Goal: Transaction & Acquisition: Purchase product/service

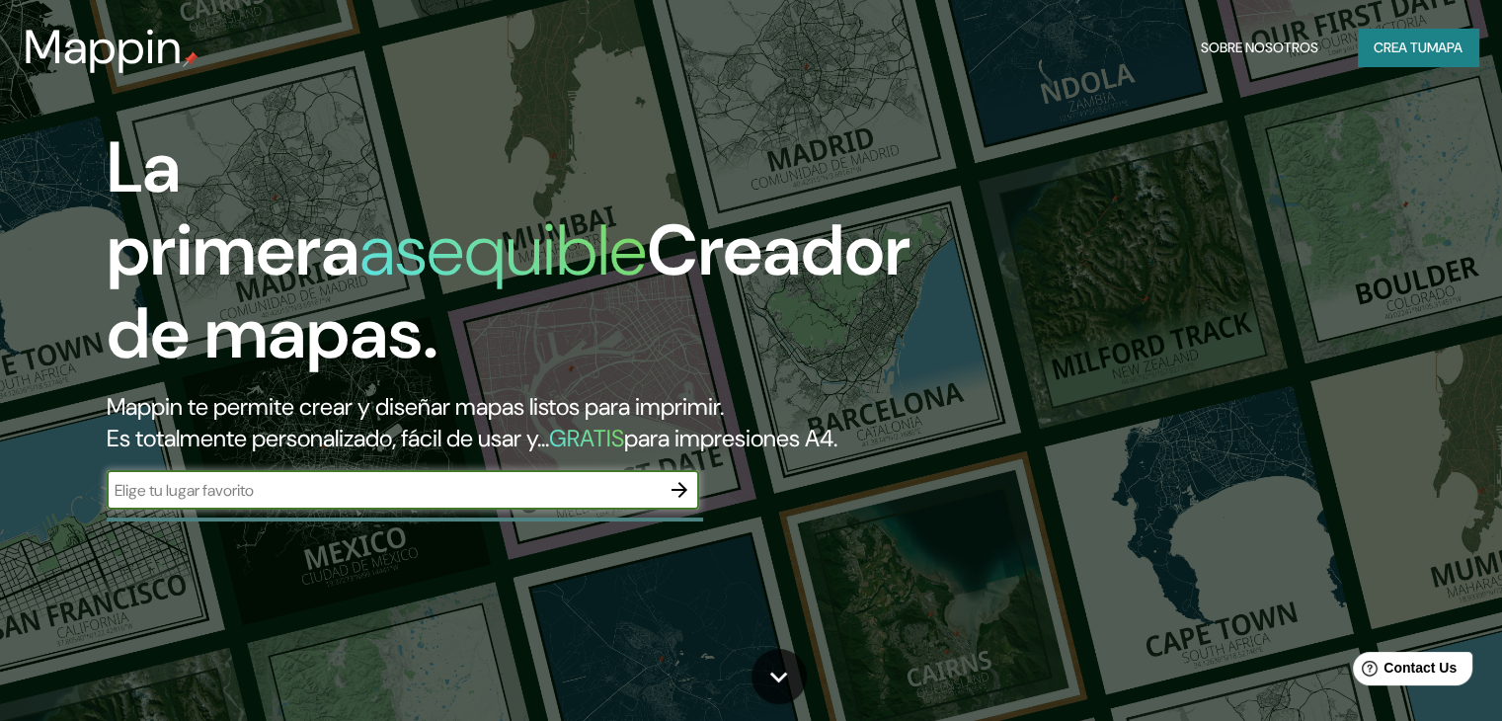
click at [401, 502] on input "text" at bounding box center [383, 490] width 553 height 23
type input "justicia social 555 recoleta chile"
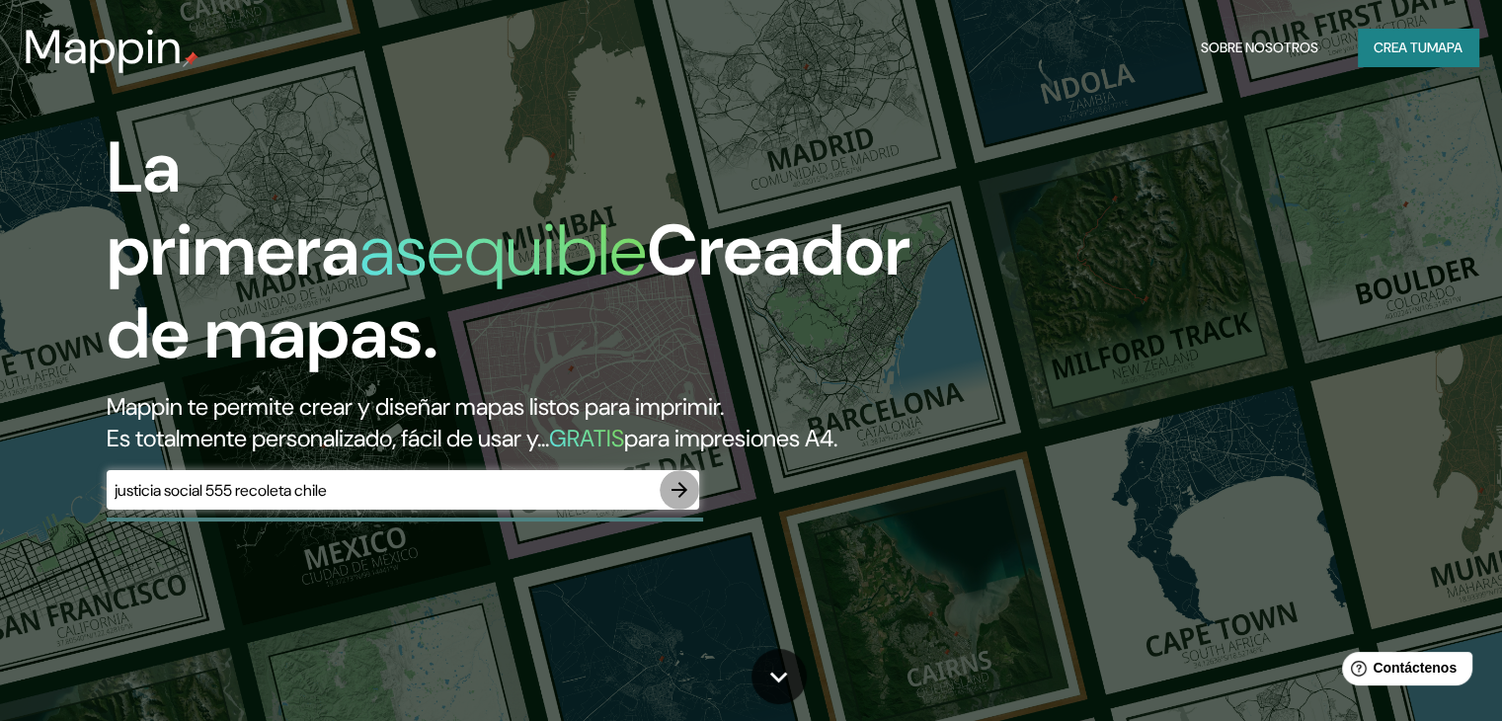
click at [678, 502] on icon "button" at bounding box center [679, 490] width 24 height 24
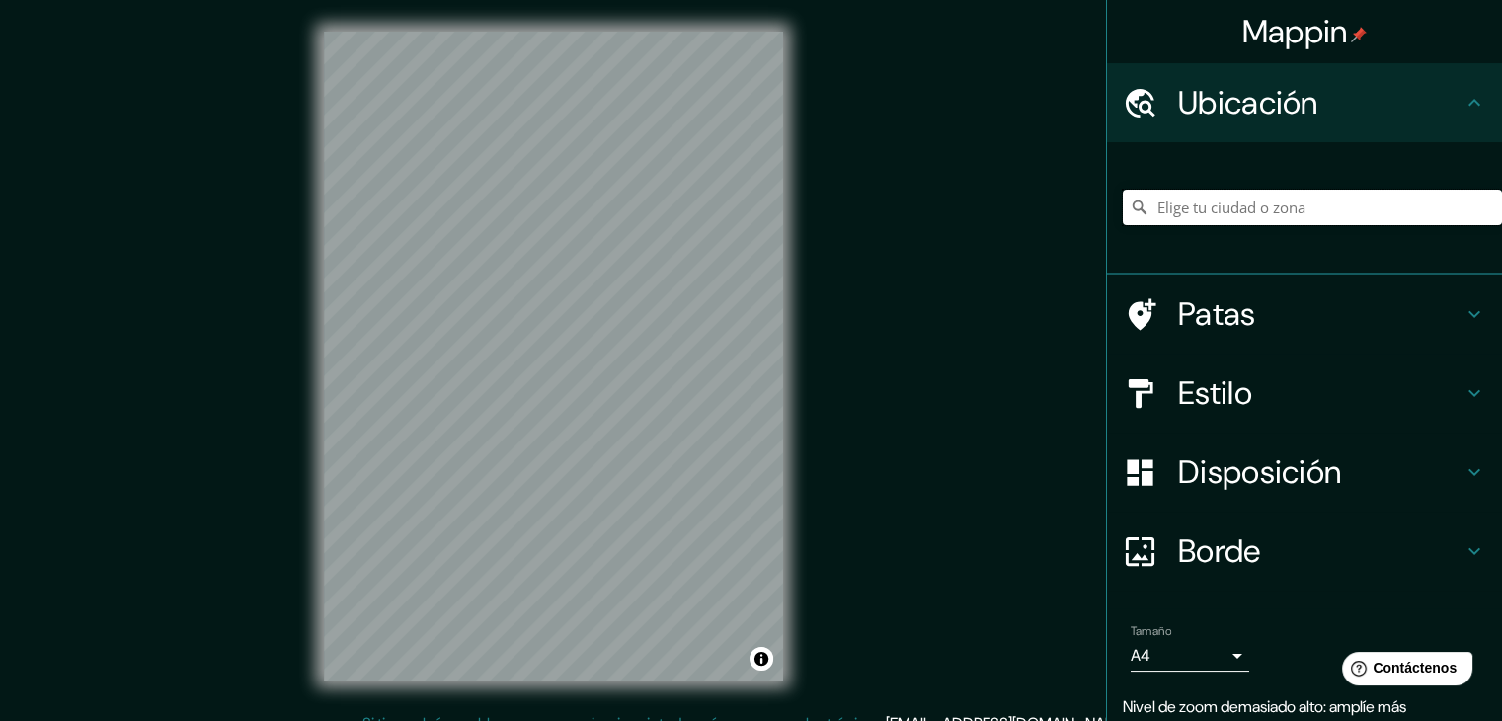
click at [1335, 193] on input "Elige tu ciudad o zona" at bounding box center [1312, 208] width 379 height 36
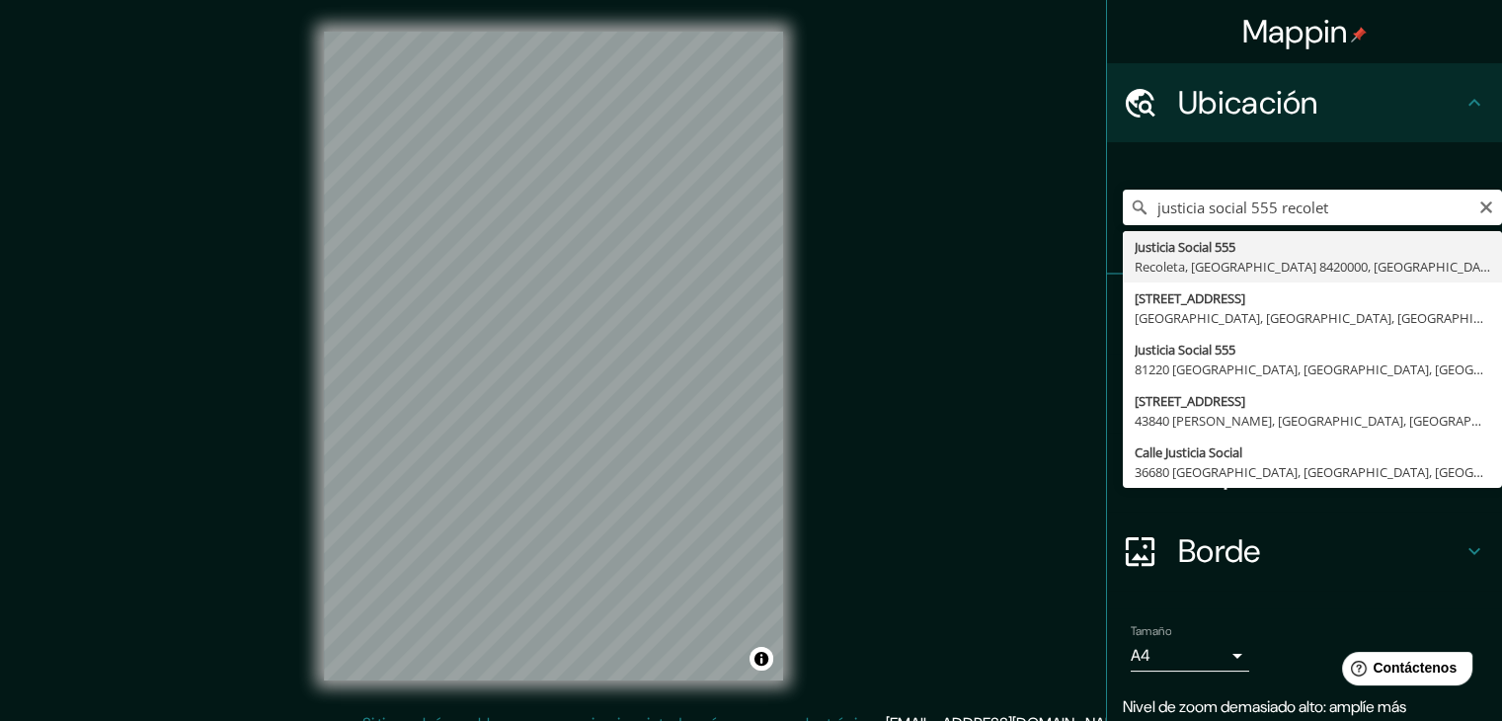
type input "[STREET_ADDRESS]"
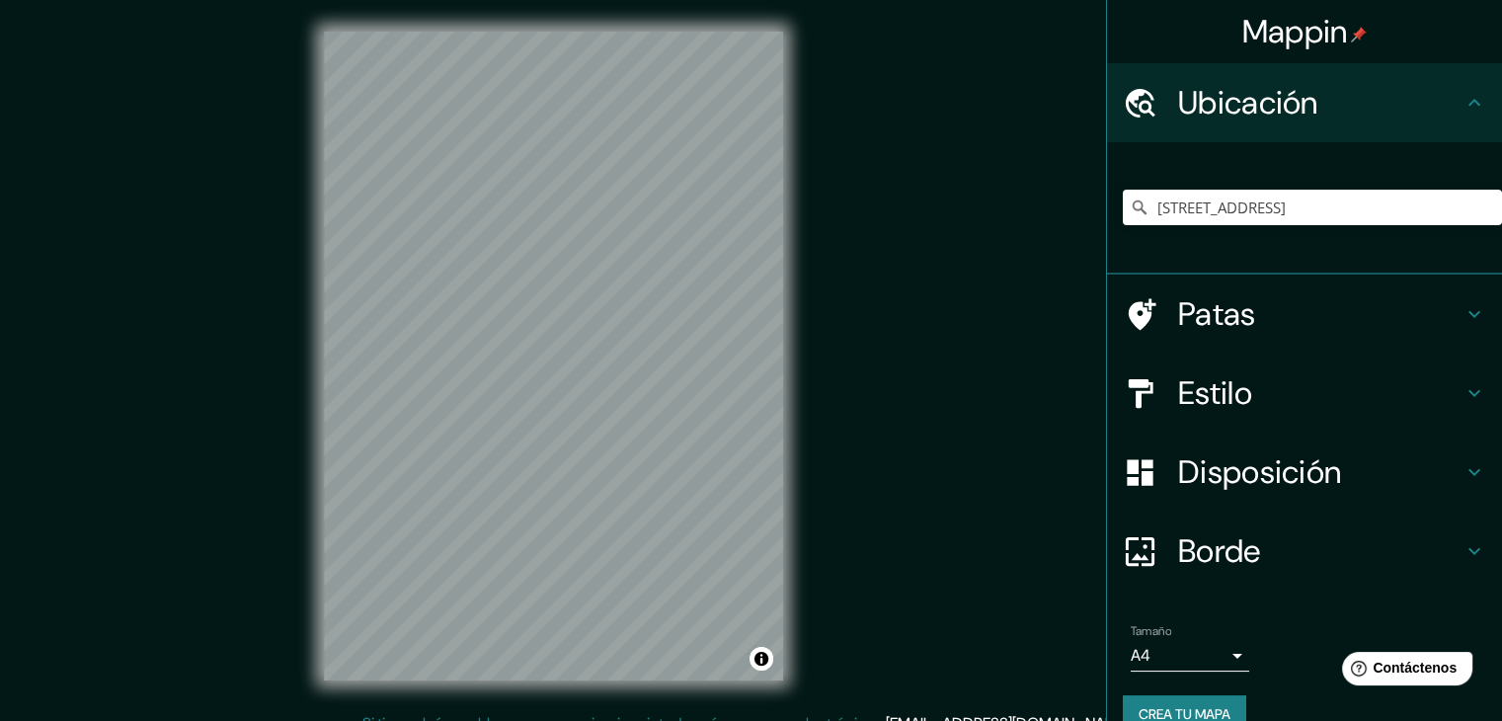
click at [1303, 301] on h4 "Patas" at bounding box center [1320, 313] width 284 height 39
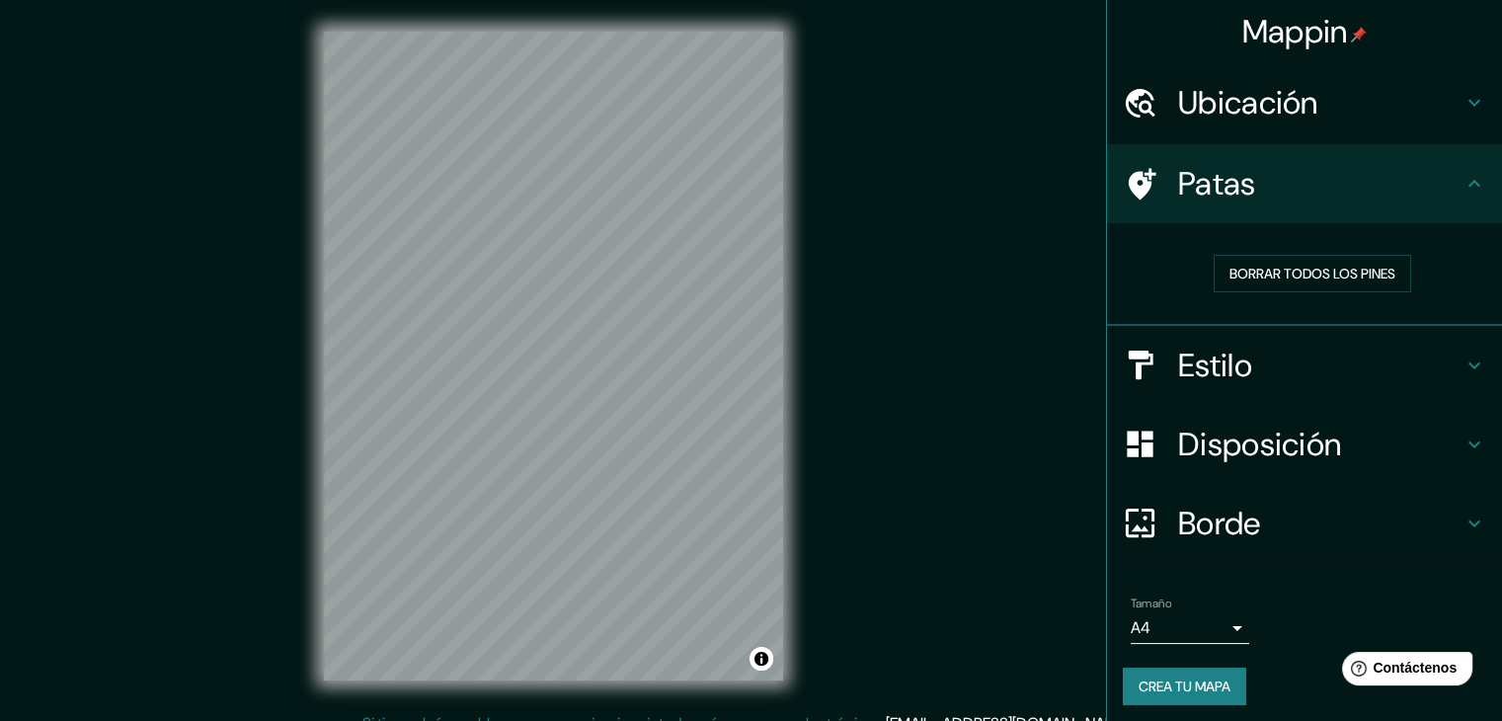
click at [1386, 210] on div "Patas" at bounding box center [1304, 183] width 395 height 79
click at [1351, 174] on h4 "Patas" at bounding box center [1320, 183] width 284 height 39
click at [1360, 352] on h4 "Estilo" at bounding box center [1320, 365] width 284 height 39
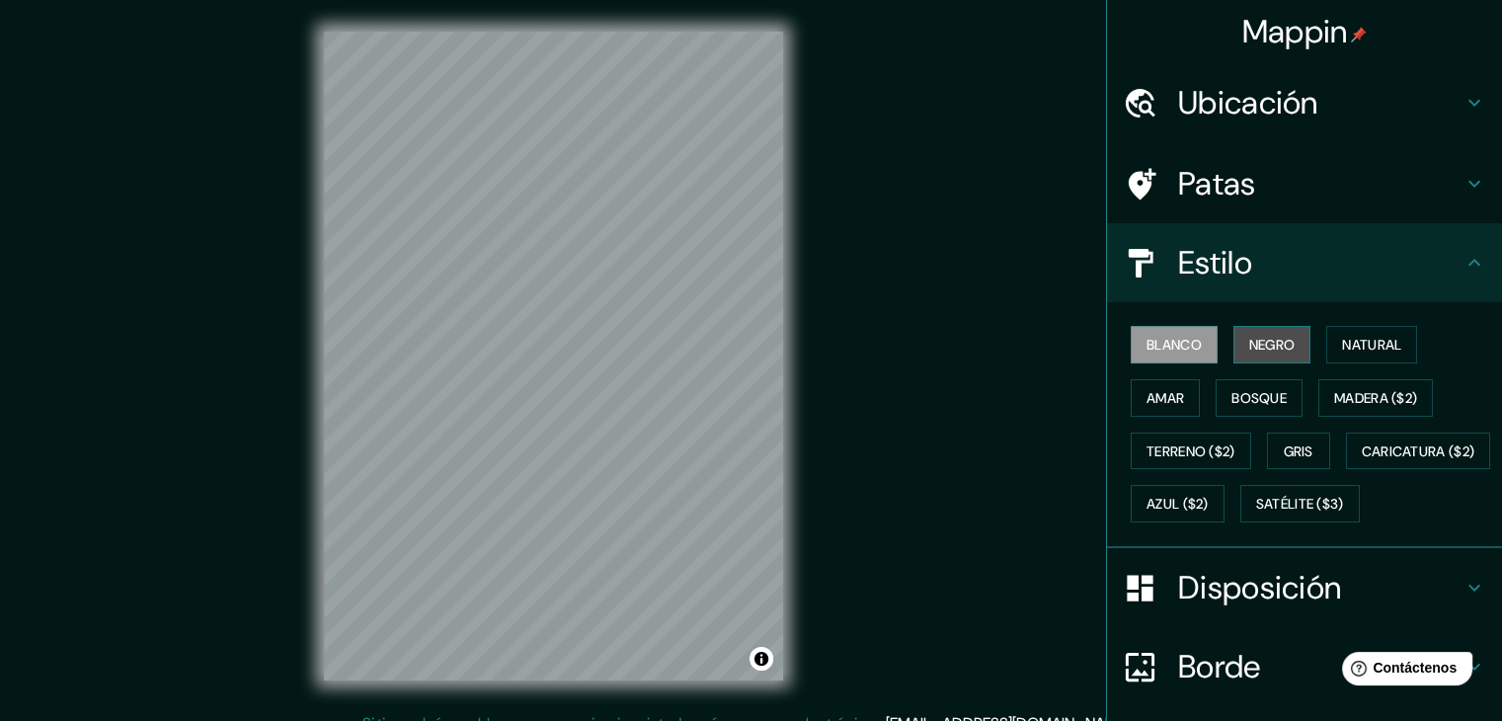
click at [1249, 349] on font "Negro" at bounding box center [1272, 345] width 46 height 18
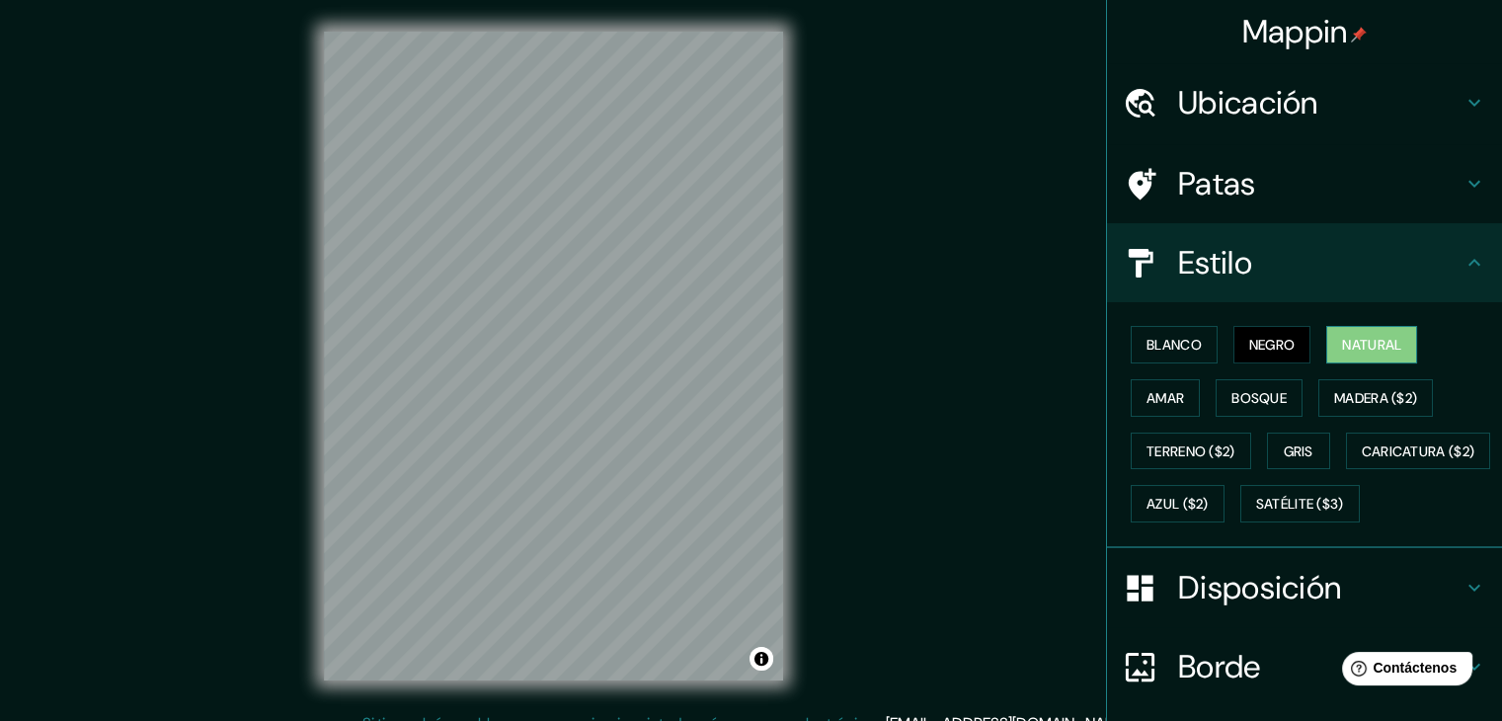
click at [1385, 350] on font "Natural" at bounding box center [1371, 345] width 59 height 18
click at [1283, 349] on font "Negro" at bounding box center [1272, 345] width 46 height 18
click at [1342, 345] on font "Natural" at bounding box center [1371, 345] width 59 height 18
click at [1162, 389] on font "Amar" at bounding box center [1165, 398] width 38 height 18
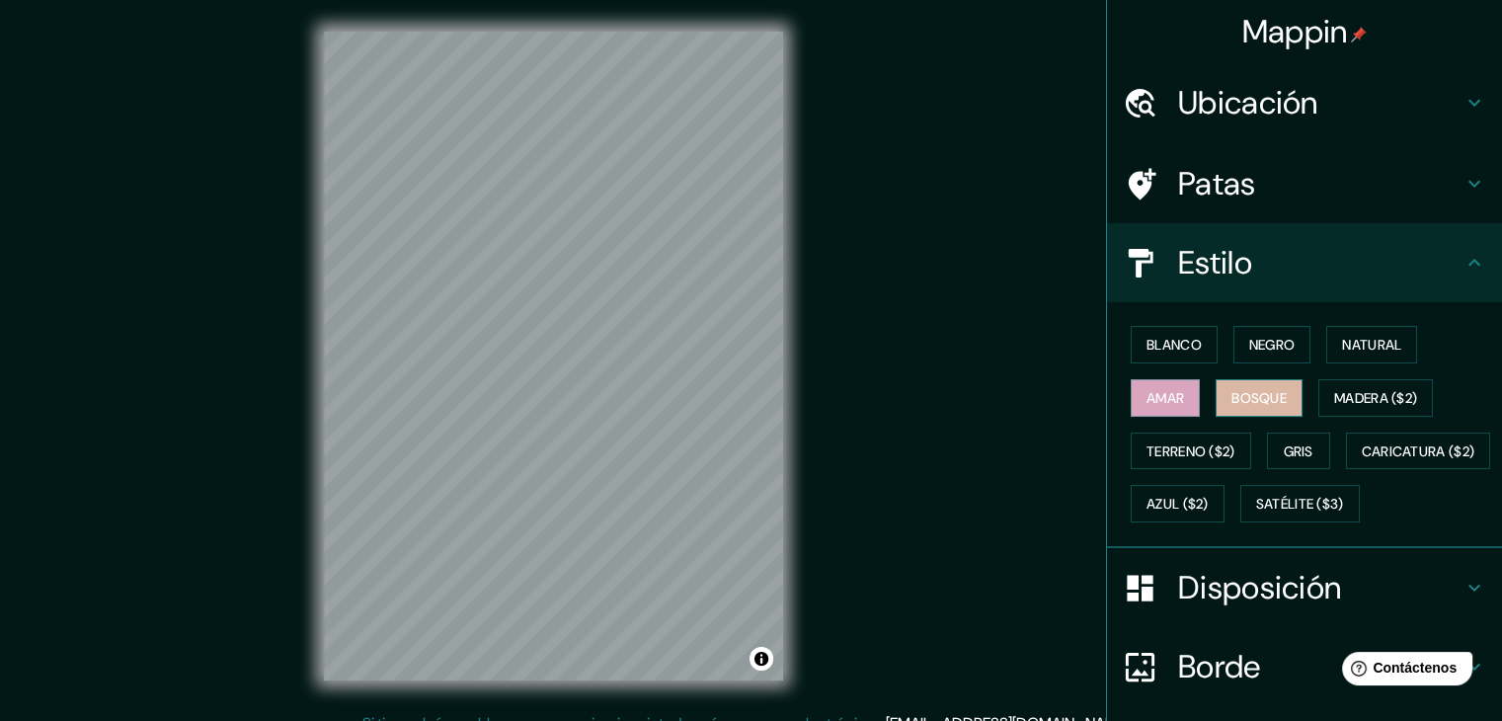
click at [1223, 412] on button "Bosque" at bounding box center [1258, 398] width 87 height 38
click at [1348, 396] on font "Madera ($2)" at bounding box center [1375, 398] width 83 height 18
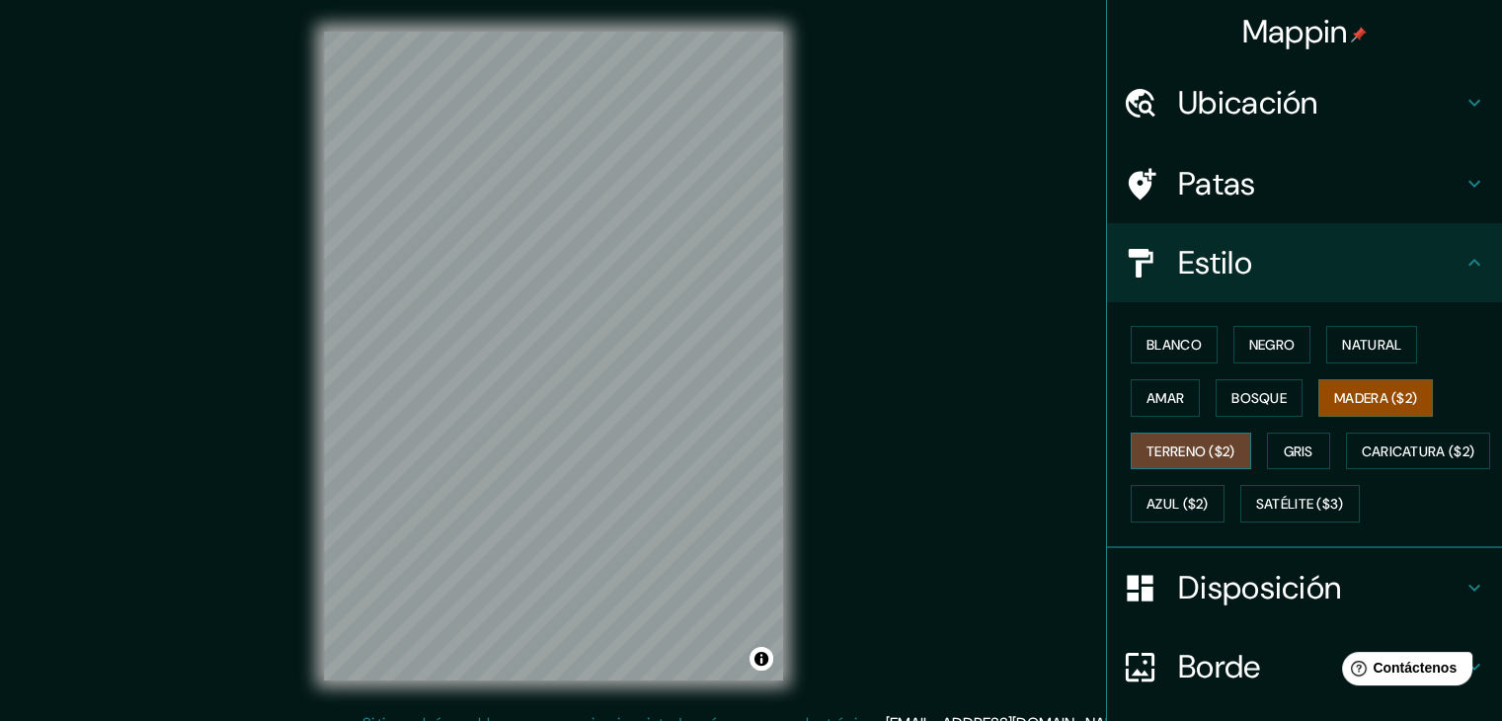
click at [1162, 456] on font "Terreno ($2)" at bounding box center [1190, 451] width 89 height 26
click at [1284, 447] on font "Gris" at bounding box center [1299, 451] width 30 height 18
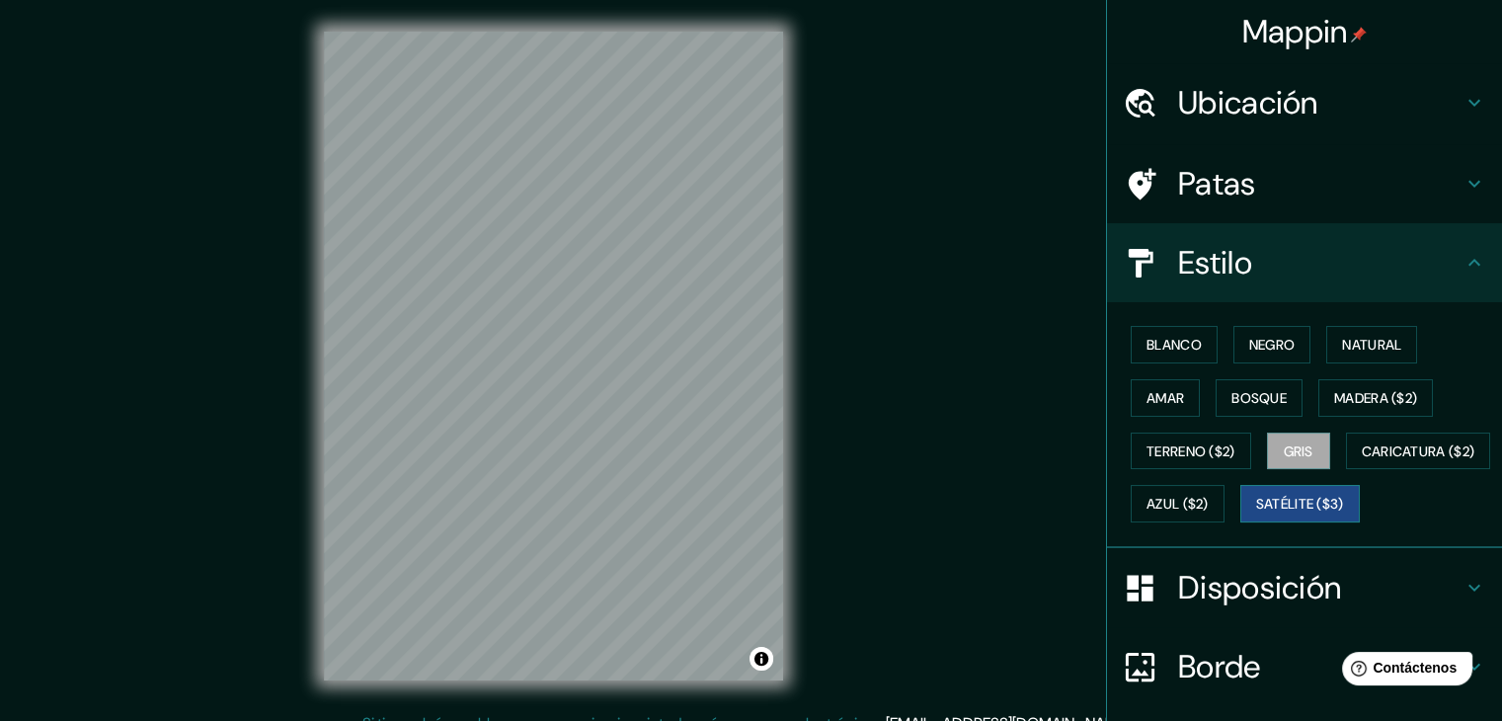
click at [1256, 516] on font "Satélite ($3)" at bounding box center [1300, 504] width 88 height 26
click at [1233, 333] on button "Negro" at bounding box center [1272, 345] width 78 height 38
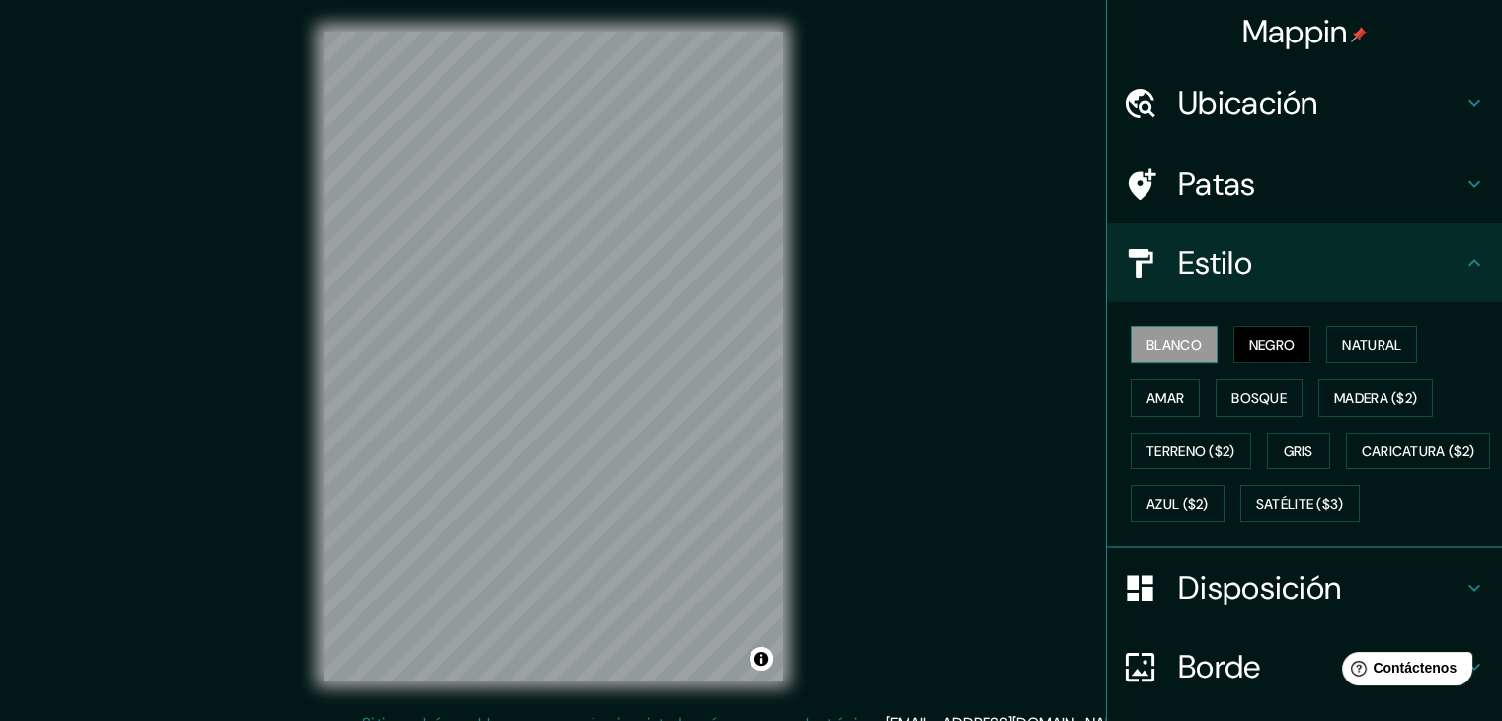
click at [1187, 341] on font "Blanco" at bounding box center [1173, 345] width 55 height 18
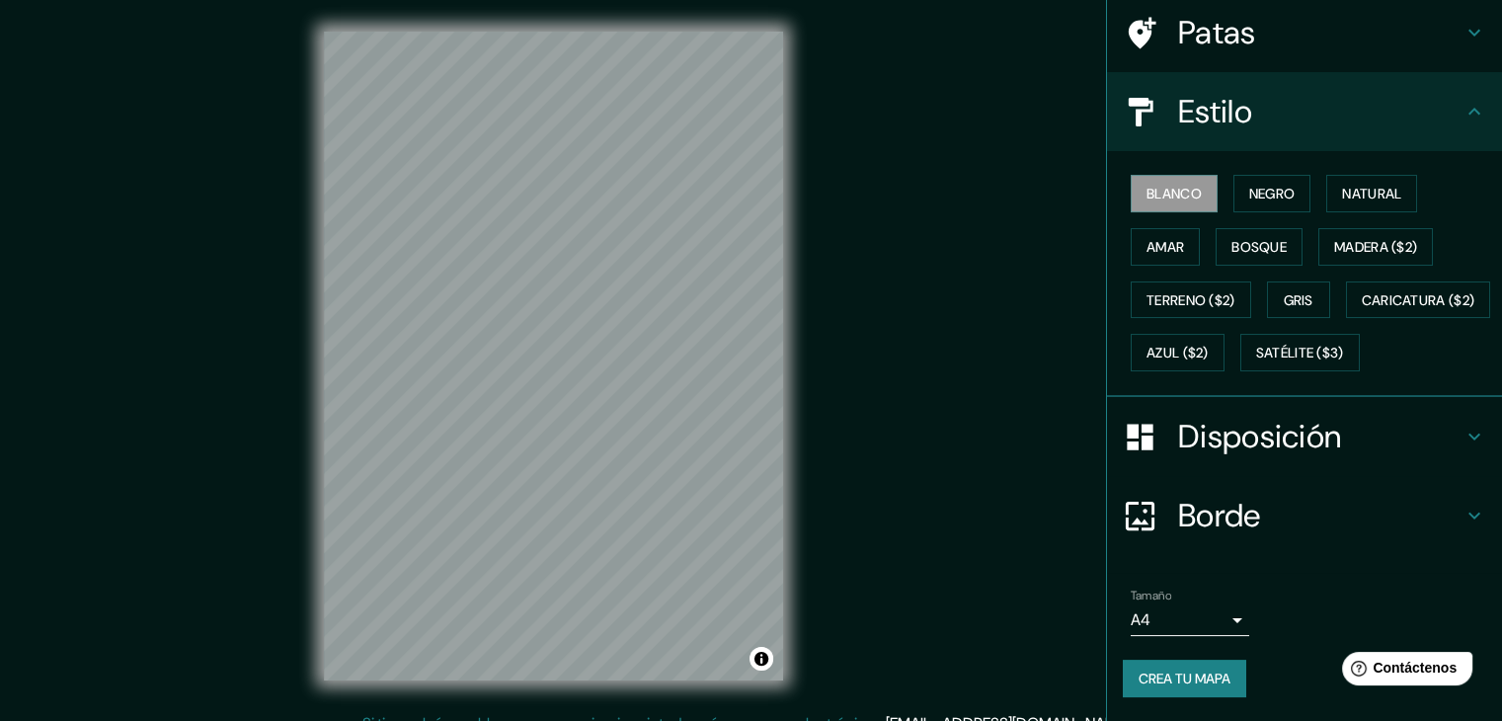
click at [1329, 92] on h4 "Estilo" at bounding box center [1320, 111] width 284 height 39
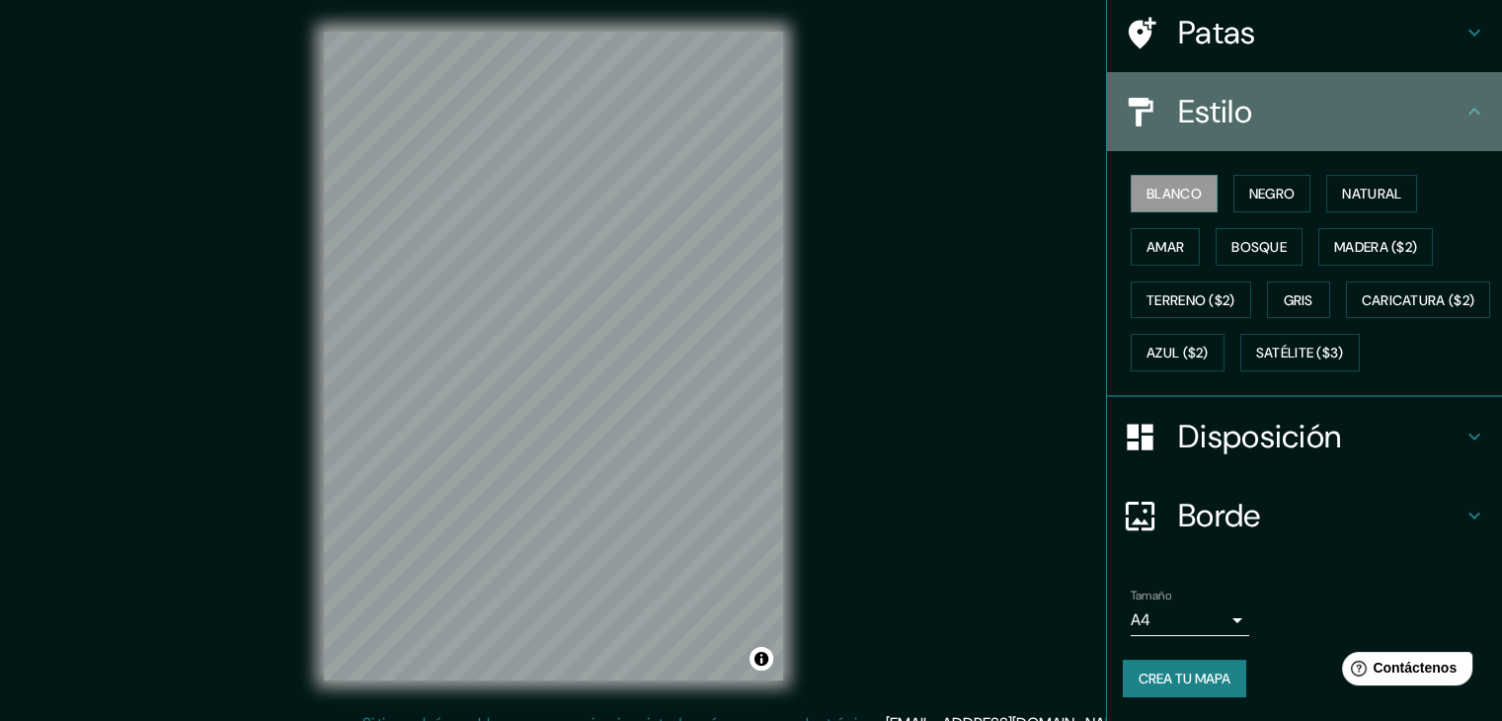
click at [1329, 84] on div "Estilo" at bounding box center [1304, 111] width 395 height 79
click at [1469, 100] on icon at bounding box center [1474, 112] width 24 height 24
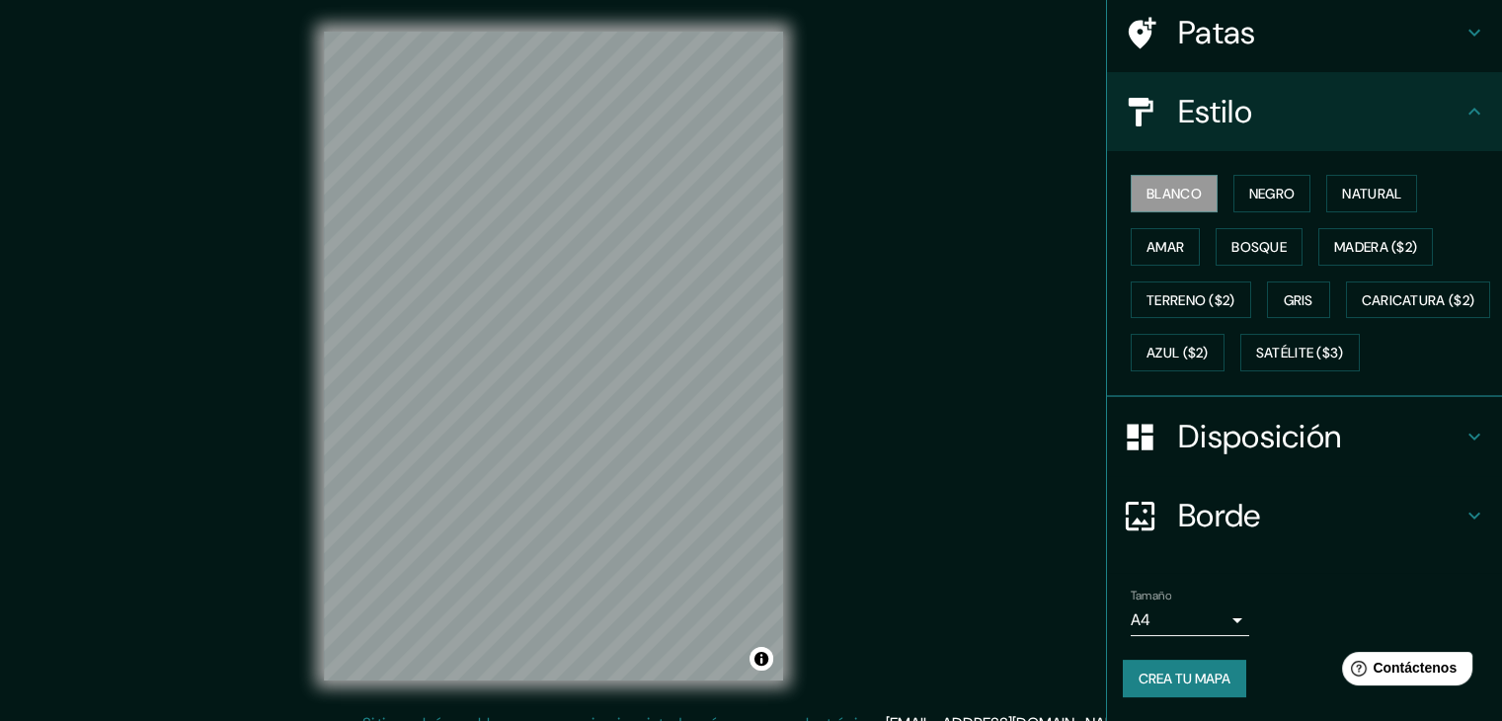
click at [1468, 108] on icon at bounding box center [1474, 111] width 12 height 7
click at [1462, 432] on icon at bounding box center [1474, 437] width 24 height 24
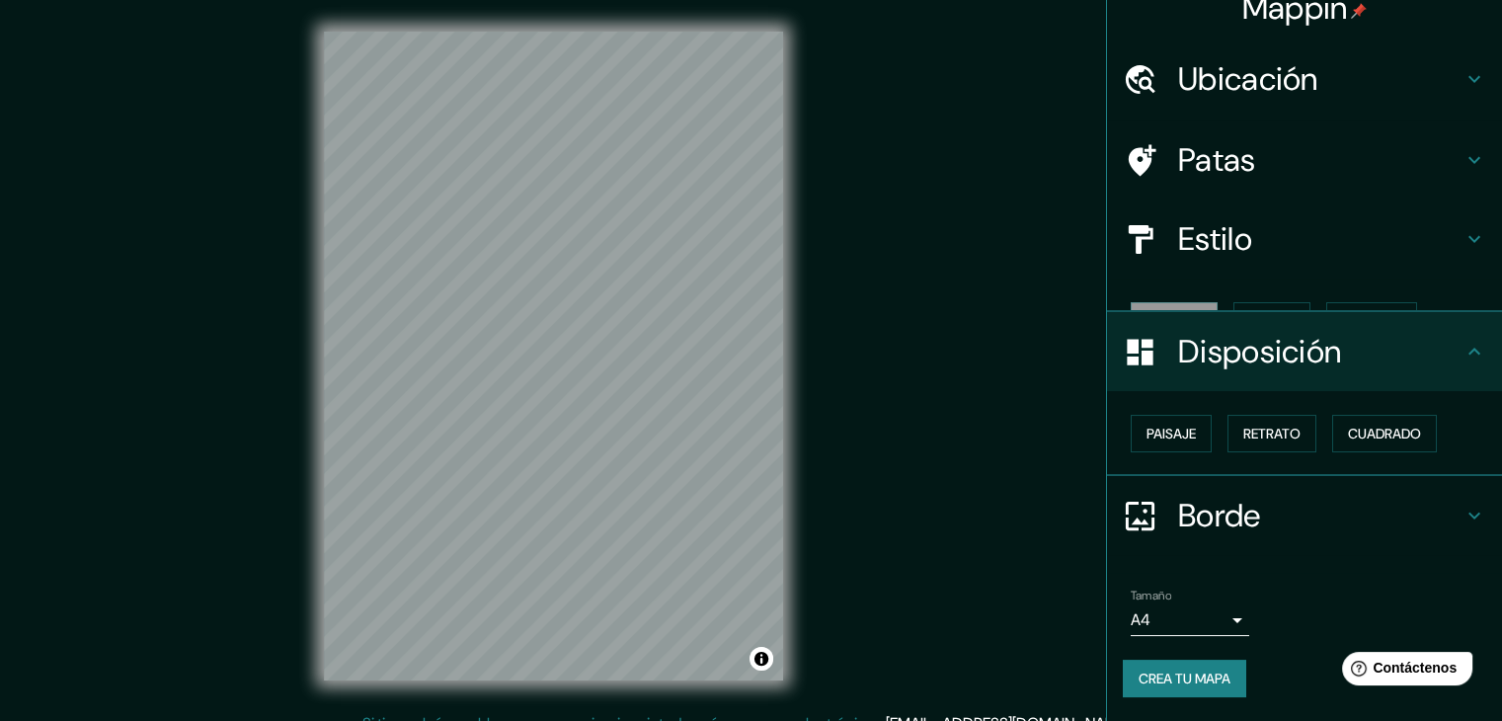
scroll to position [0, 0]
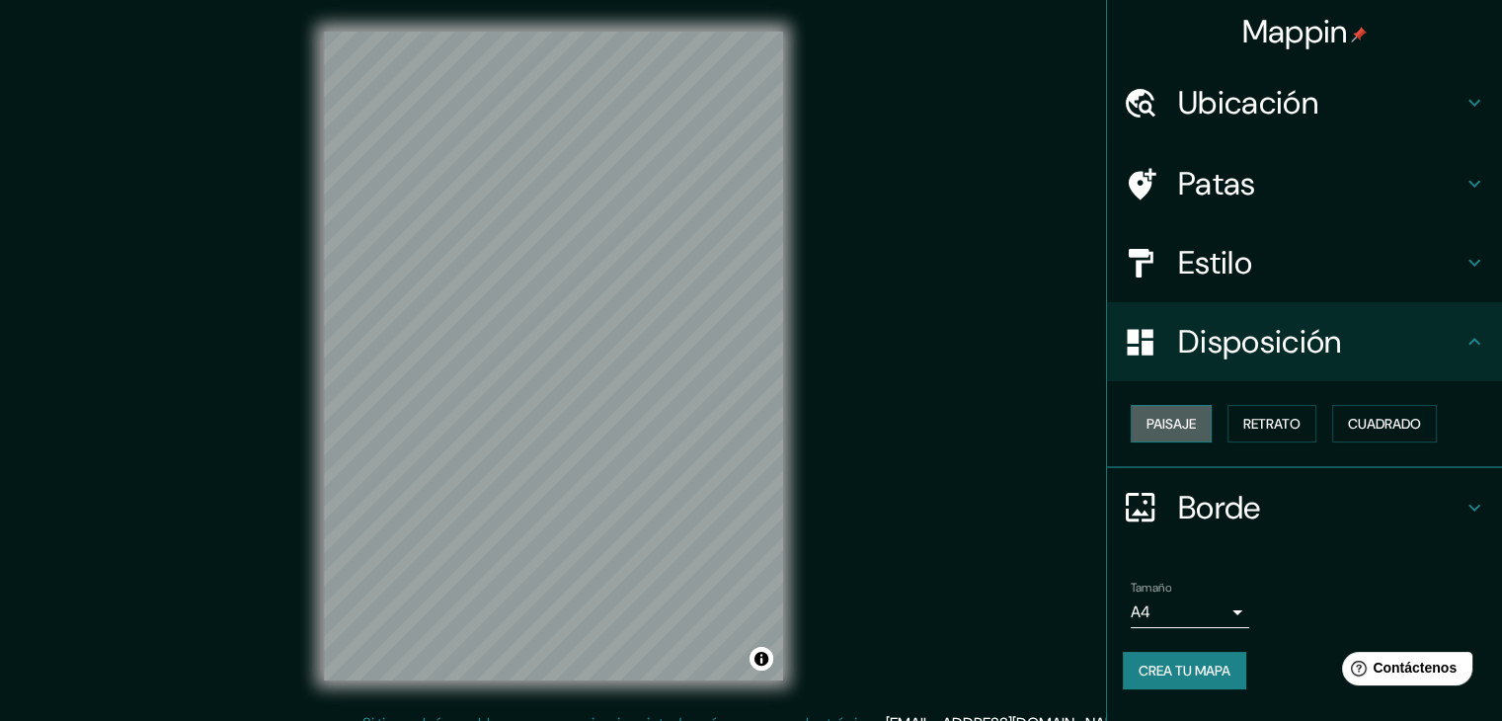
click at [1184, 425] on font "Paisaje" at bounding box center [1170, 424] width 49 height 18
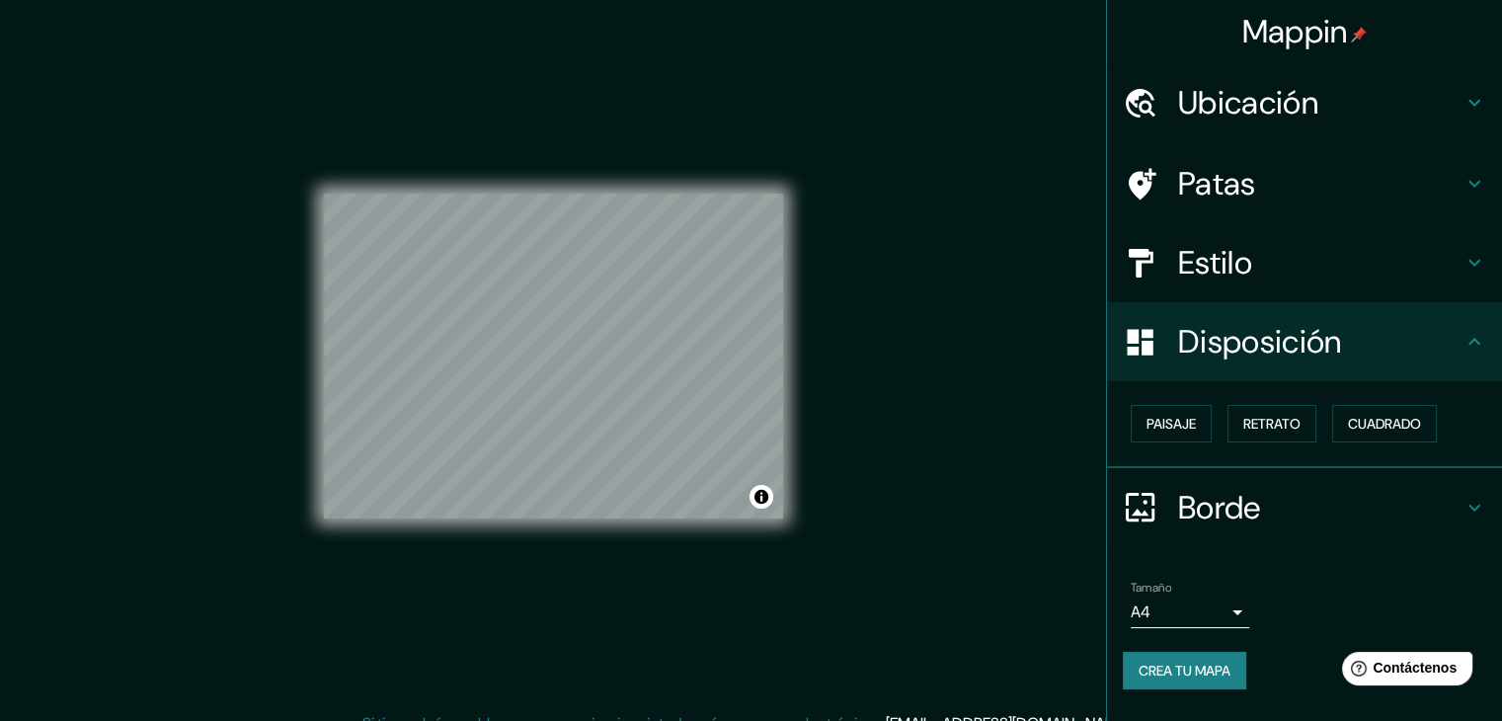
click at [1223, 425] on div "Paisaje Retrato Cuadrado" at bounding box center [1312, 423] width 379 height 53
click at [1281, 420] on font "Retrato" at bounding box center [1271, 424] width 57 height 18
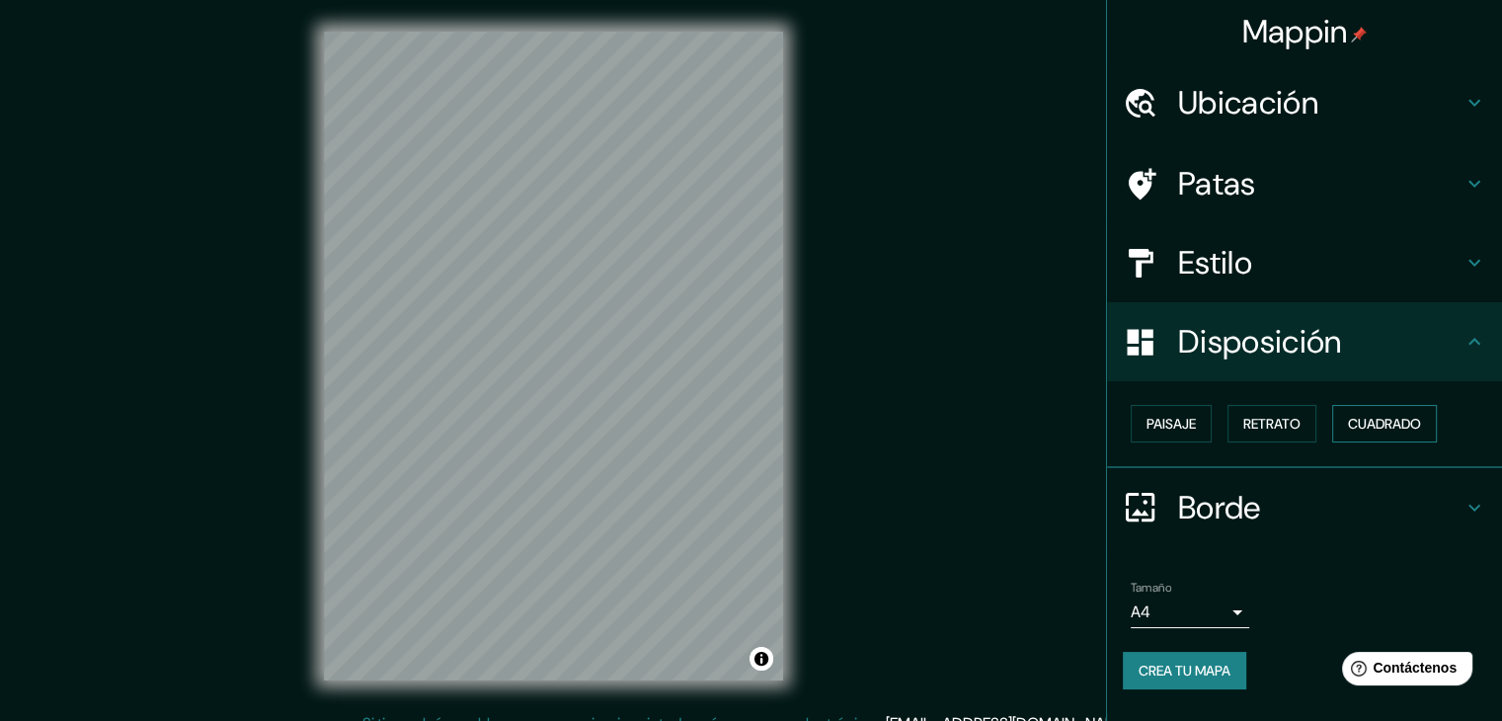
click at [1373, 419] on font "Cuadrado" at bounding box center [1384, 424] width 73 height 18
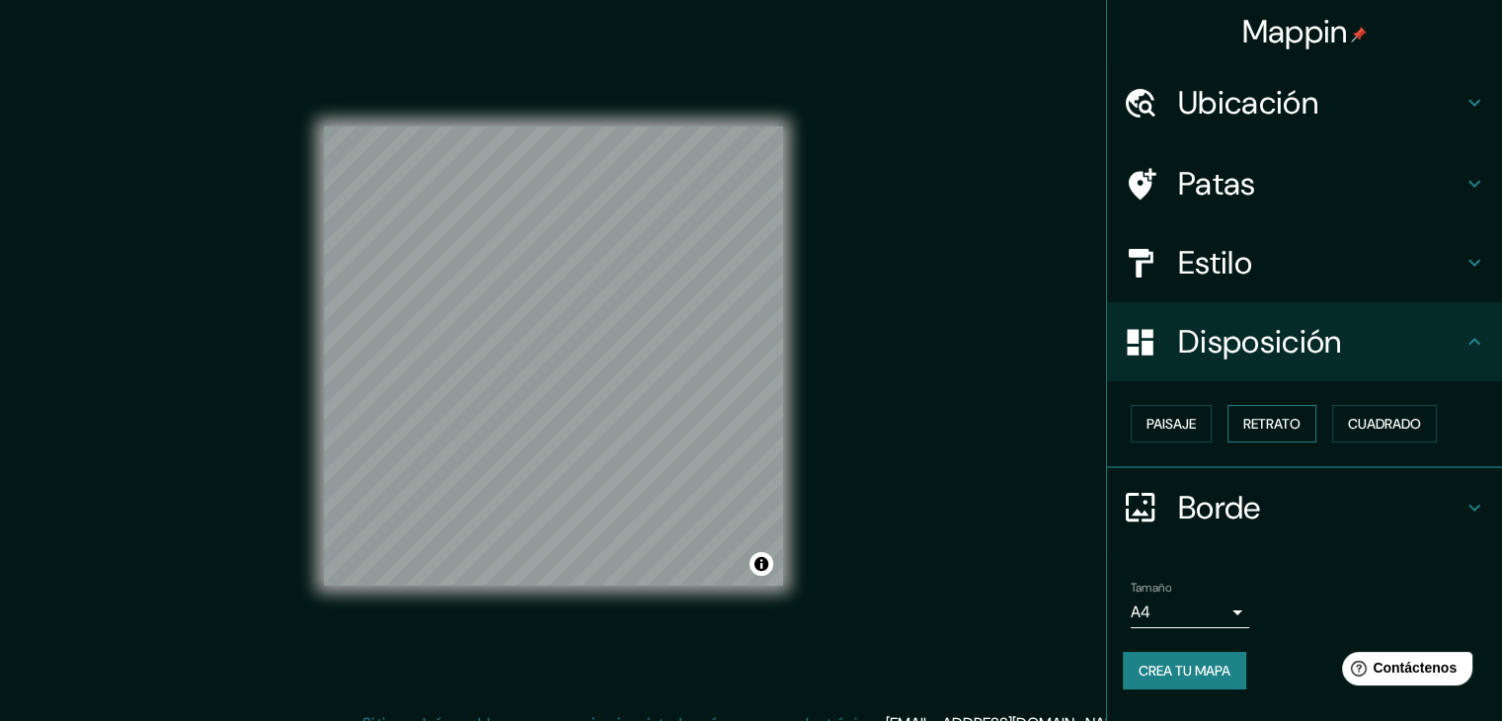
click at [1311, 420] on button "Retrato" at bounding box center [1271, 424] width 89 height 38
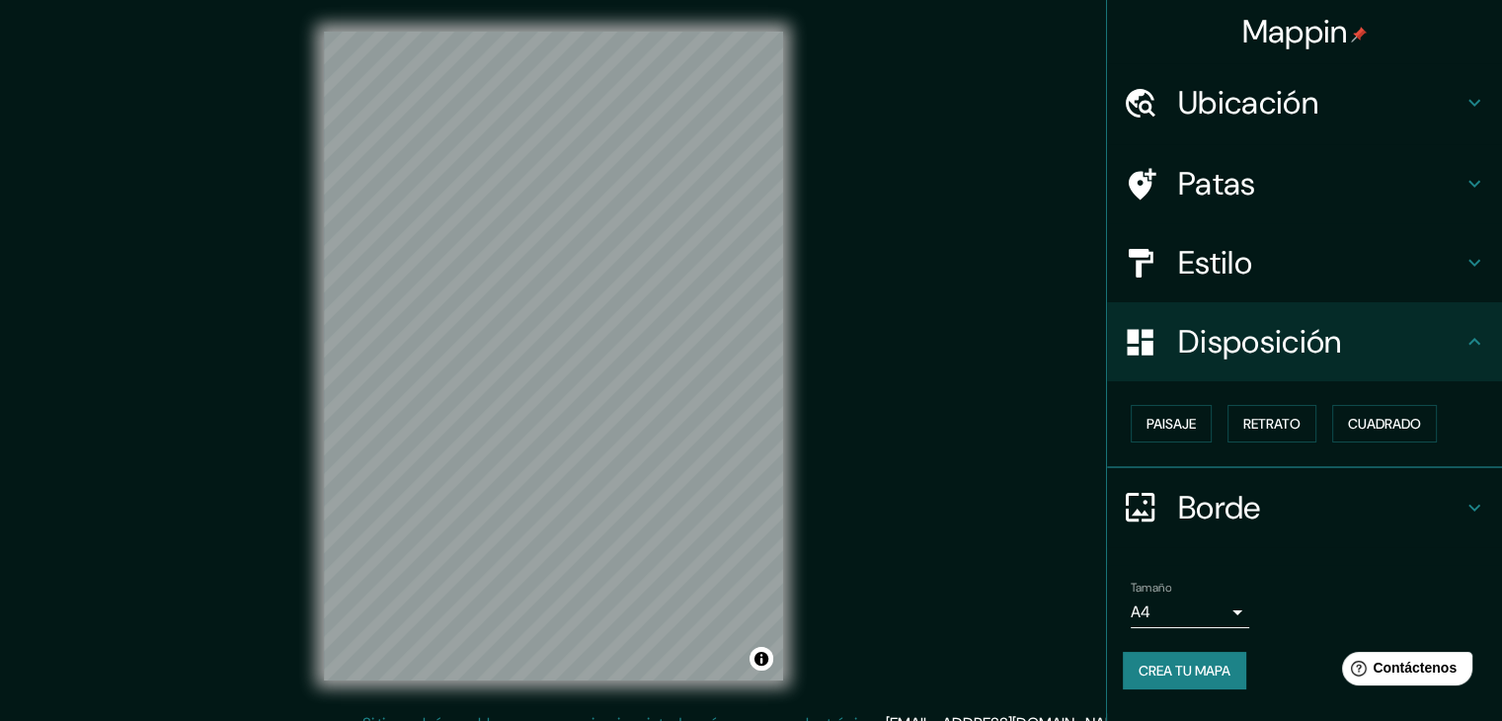
click at [1459, 503] on h4 "Borde" at bounding box center [1320, 507] width 284 height 39
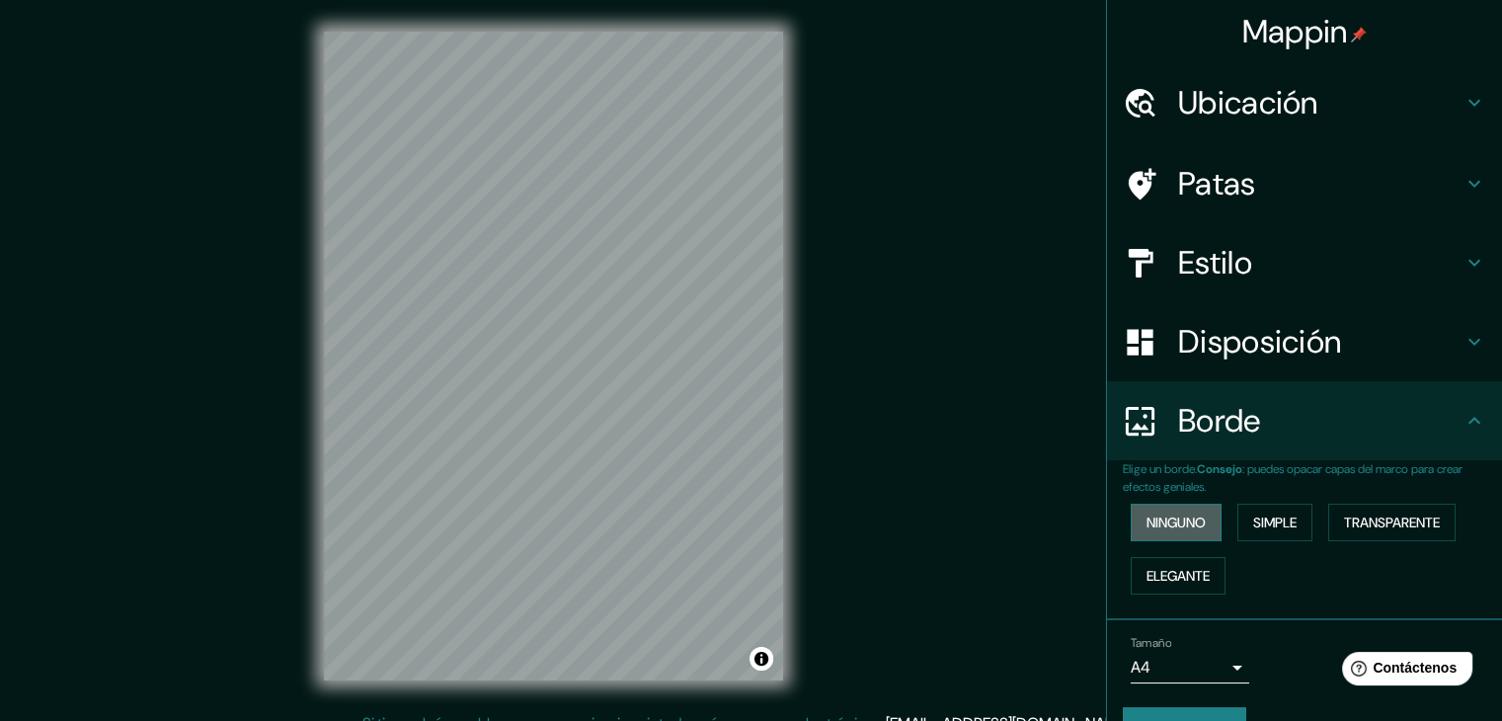
click at [1187, 519] on font "Ninguno" at bounding box center [1175, 522] width 59 height 18
click at [1253, 529] on font "Simple" at bounding box center [1274, 522] width 43 height 18
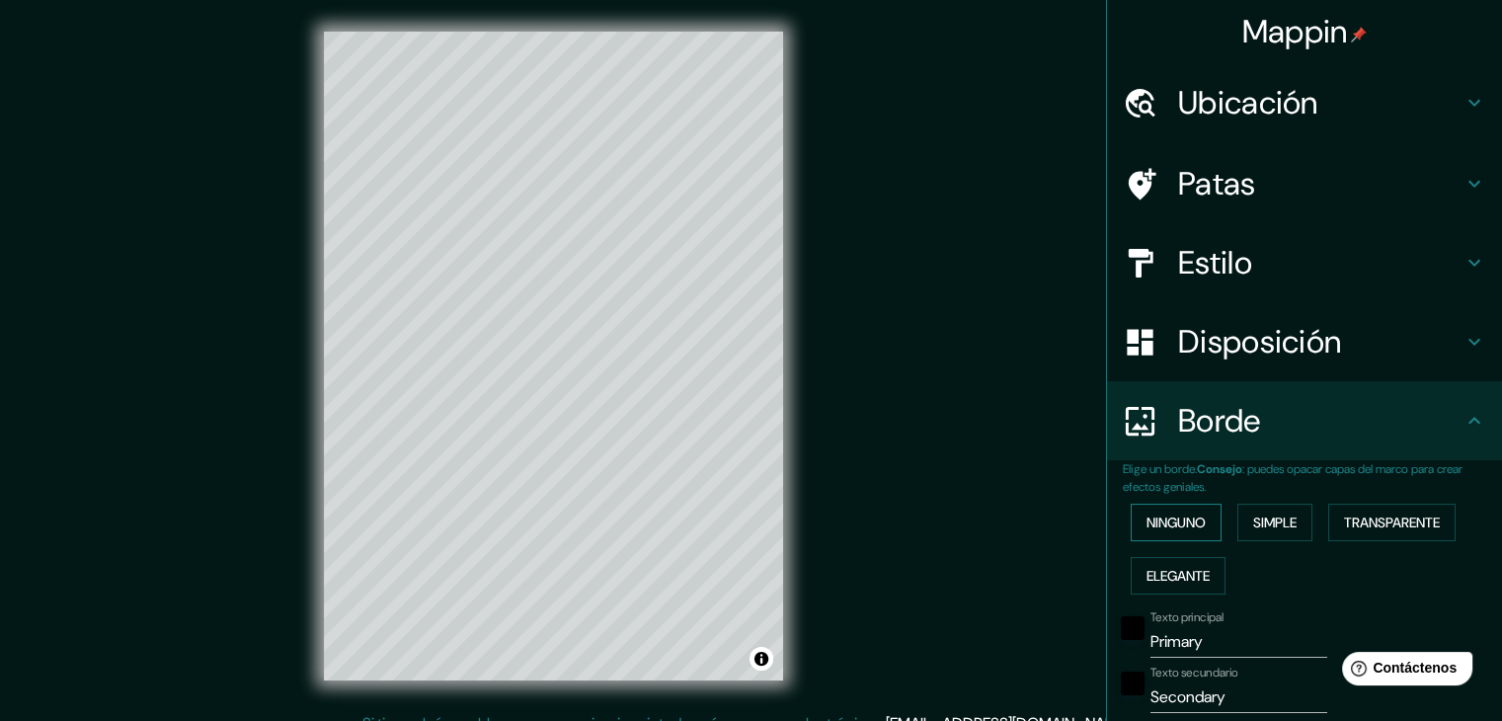
click at [1192, 522] on font "Ninguno" at bounding box center [1175, 522] width 59 height 18
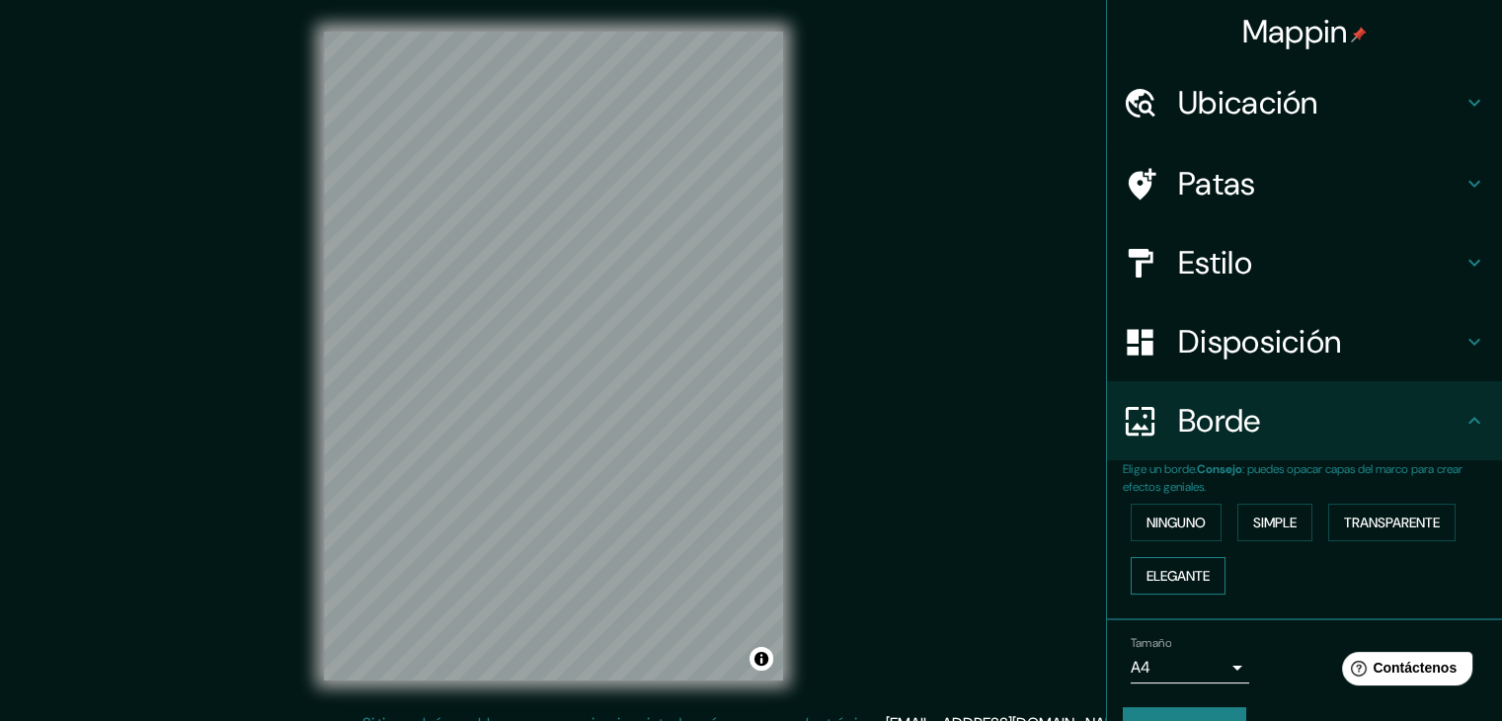
scroll to position [43, 0]
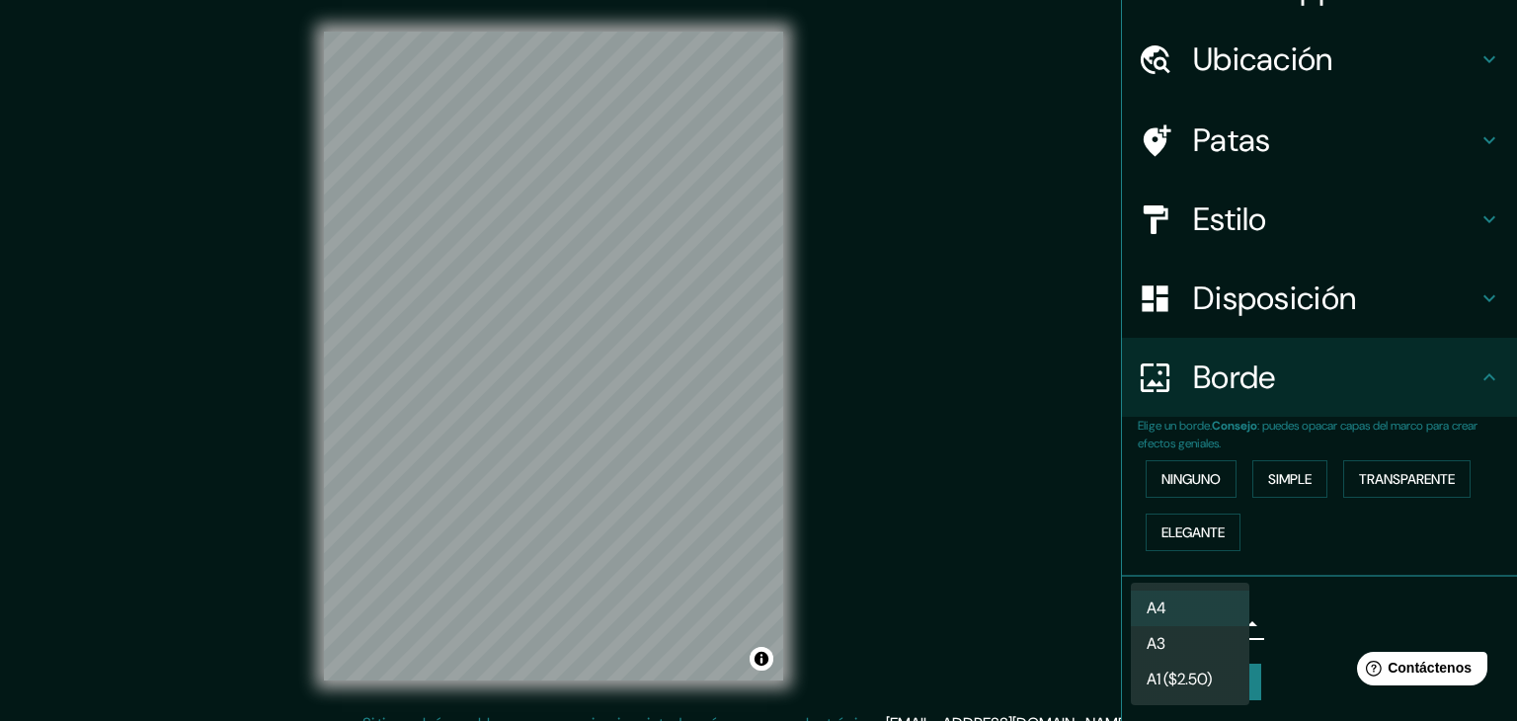
click at [1204, 633] on body "Mappin Ubicación [STREET_ADDRESS] Patas Estilo Disposición Borde Elige un borde…" at bounding box center [758, 360] width 1517 height 721
click at [1223, 610] on li "A4" at bounding box center [1190, 608] width 118 height 37
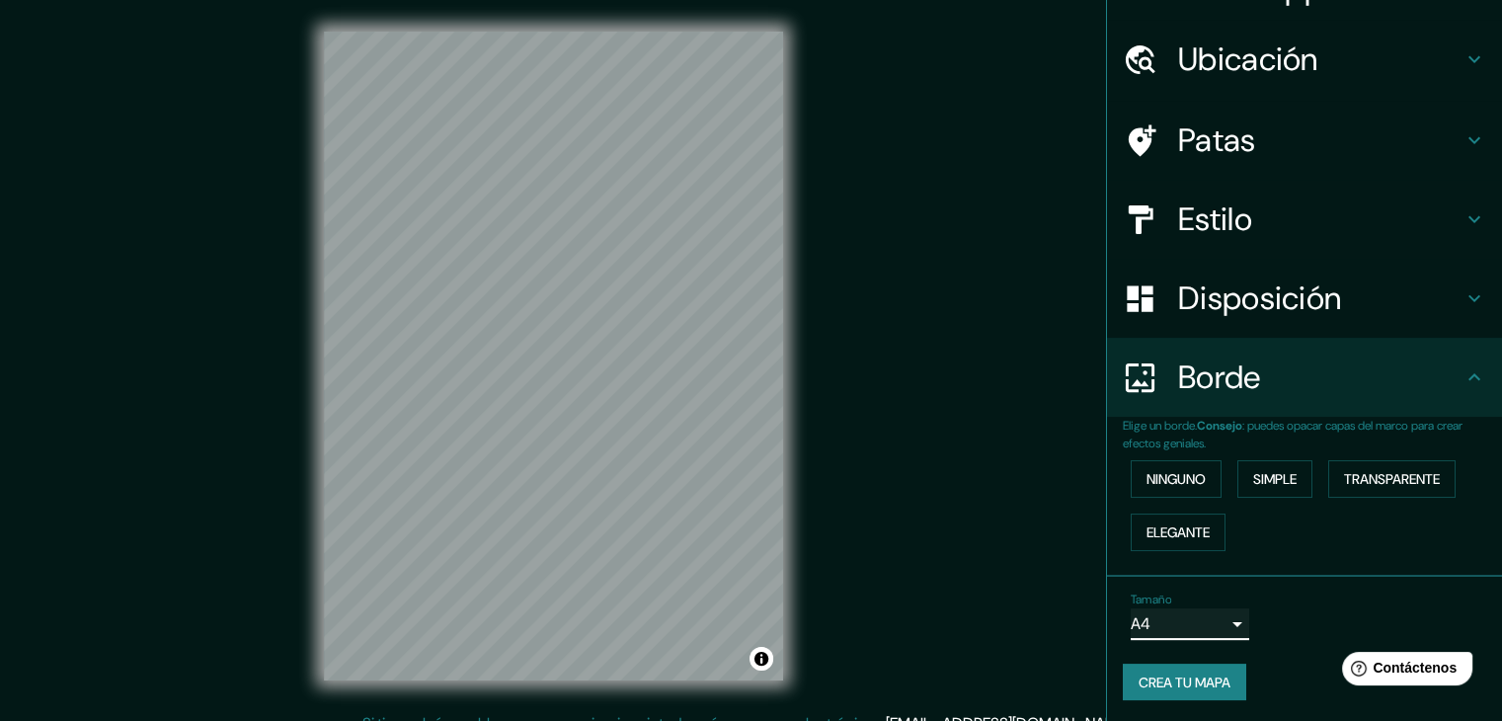
scroll to position [23, 0]
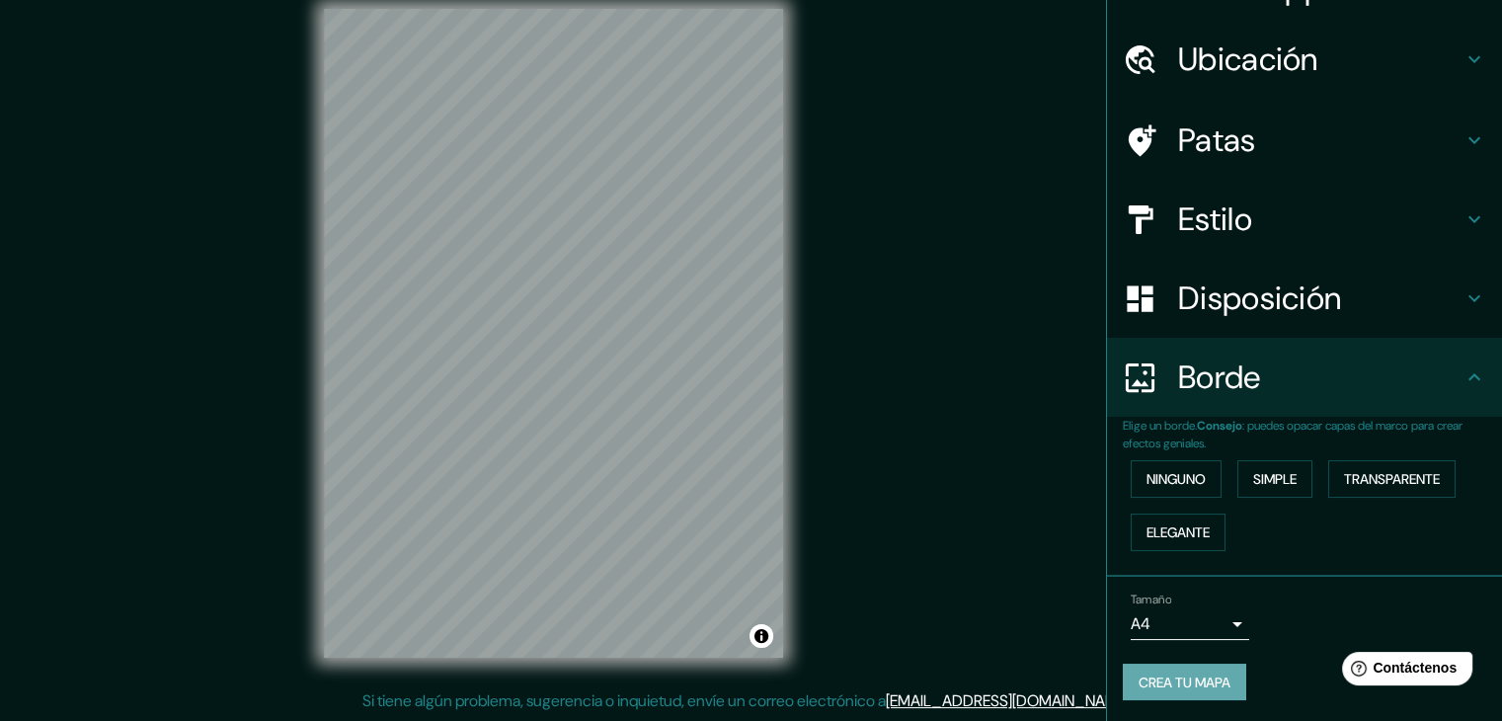
click at [1190, 677] on font "Crea tu mapa" at bounding box center [1184, 682] width 92 height 18
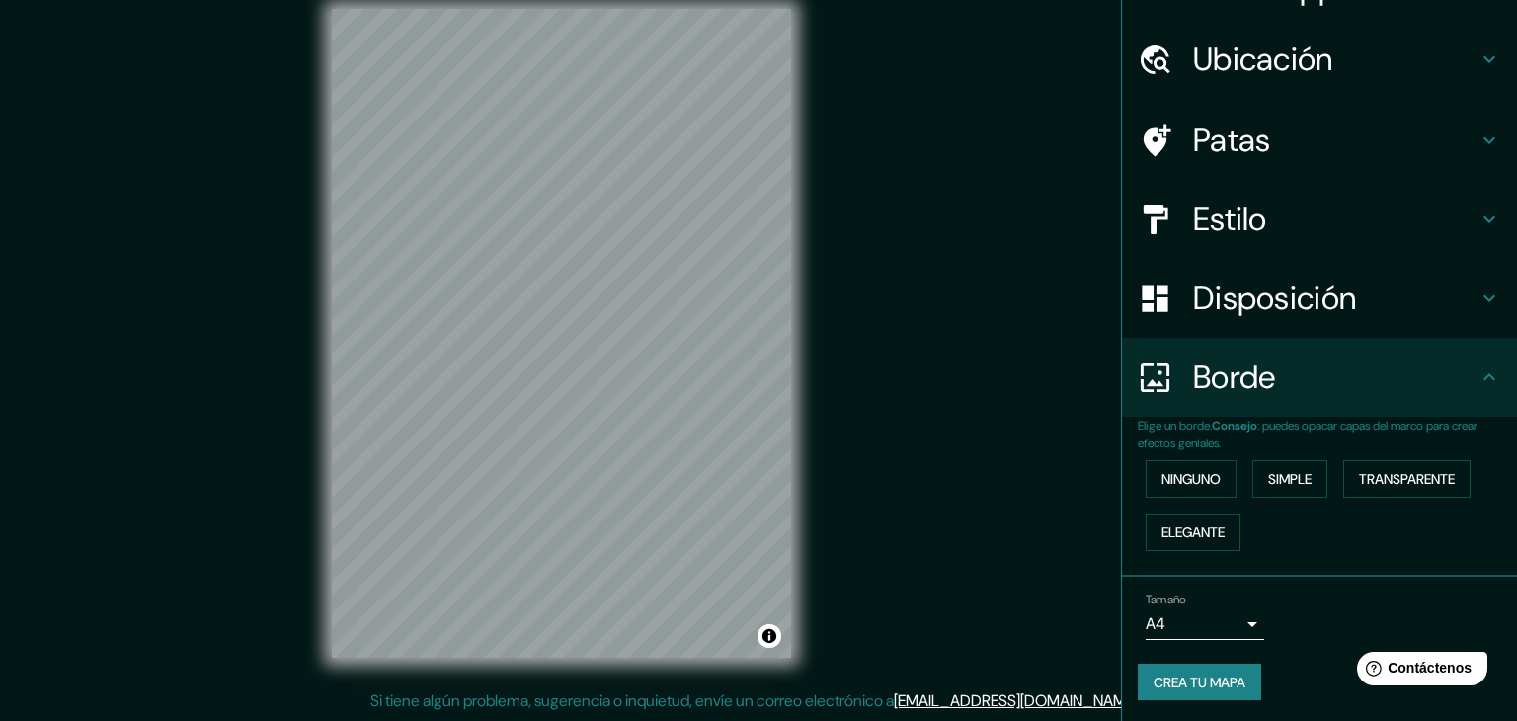
click at [1187, 604] on body "Mappin Ubicación [STREET_ADDRESS] Patas Estilo Disposición Borde Elige un borde…" at bounding box center [758, 337] width 1517 height 721
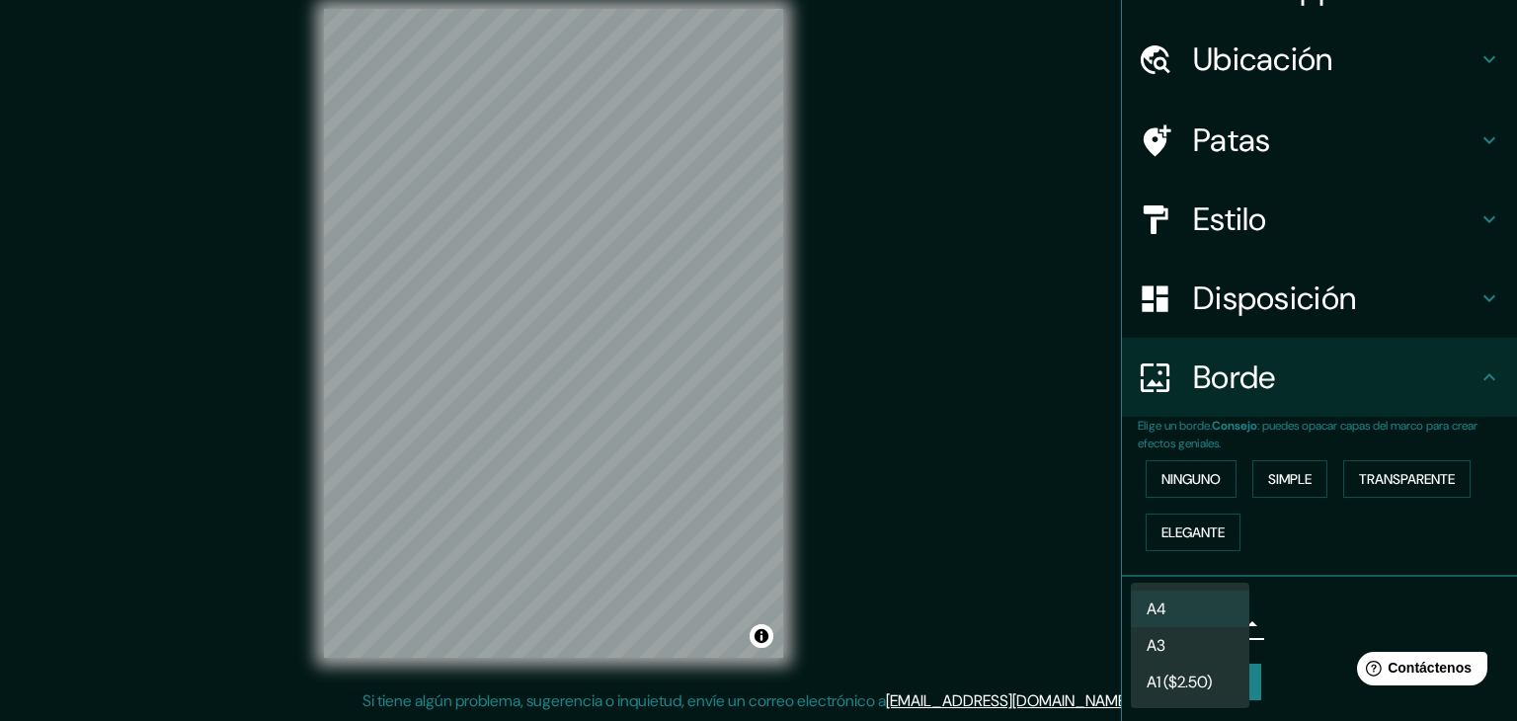
drag, startPoint x: 1194, startPoint y: 659, endPoint x: 1204, endPoint y: 649, distance: 14.0
click at [1204, 649] on li "A3" at bounding box center [1190, 645] width 118 height 37
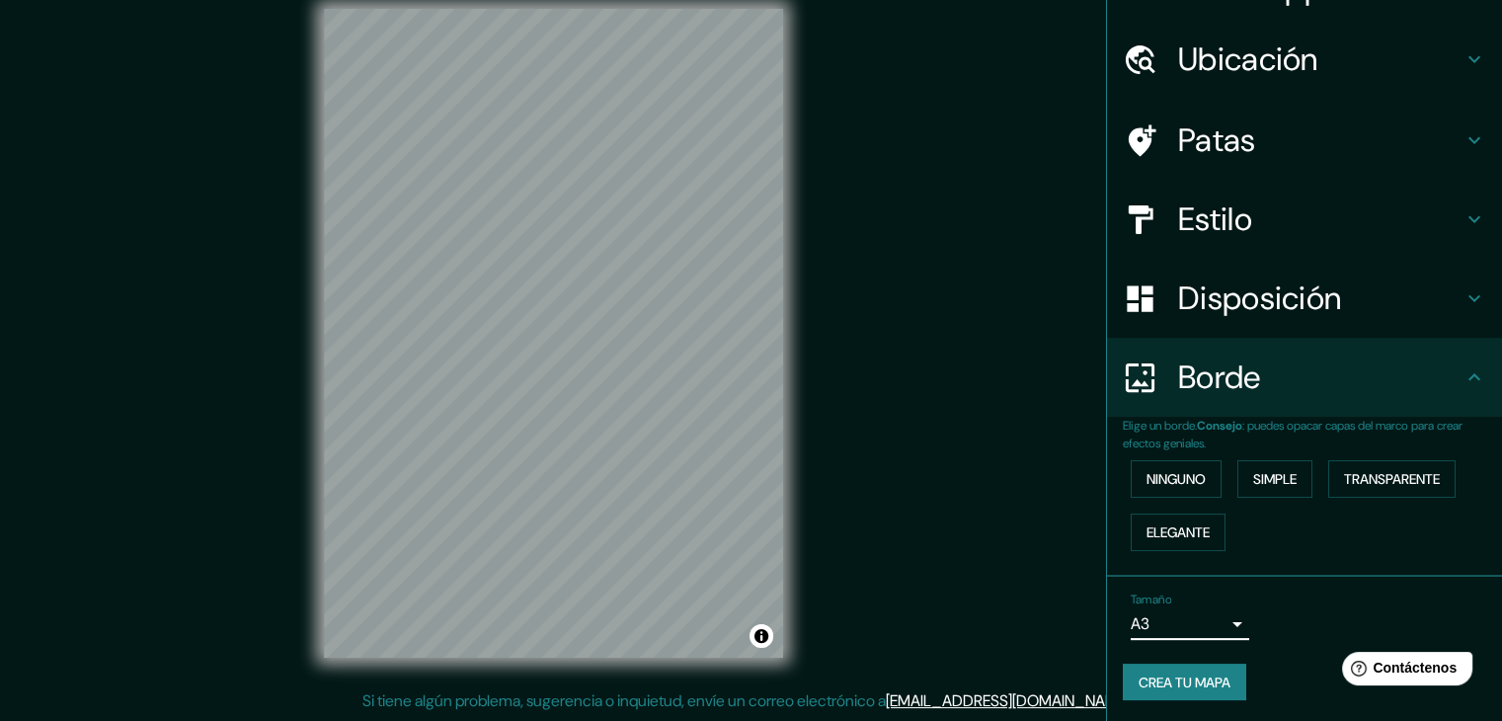
click at [1181, 675] on font "Crea tu mapa" at bounding box center [1184, 682] width 92 height 18
click at [1222, 612] on body "Mappin Ubicación [STREET_ADDRESS] Patas Estilo Disposición Borde Elige un borde…" at bounding box center [751, 337] width 1502 height 721
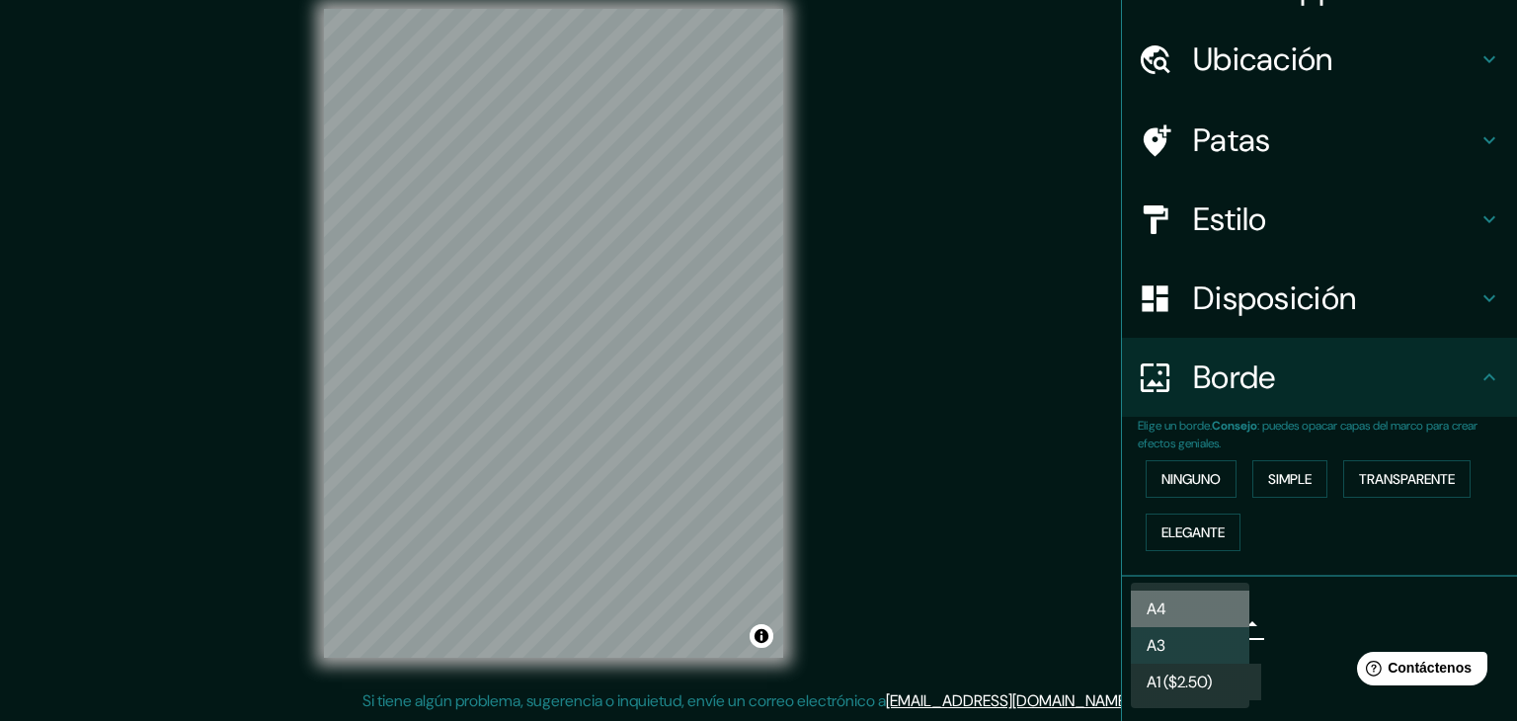
click at [1230, 617] on li "A4" at bounding box center [1190, 608] width 118 height 37
type input "single"
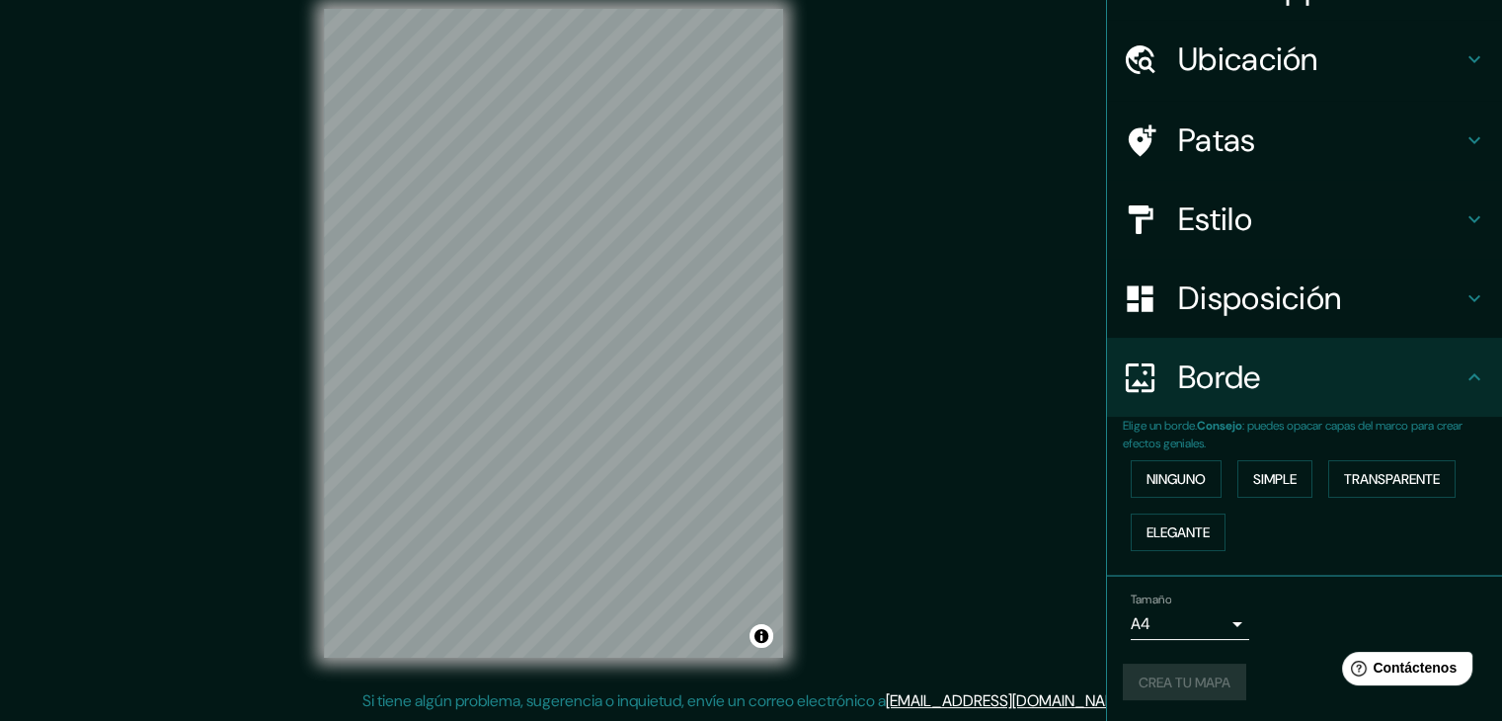
click at [1219, 679] on div "Crea tu mapa" at bounding box center [1304, 683] width 363 height 38
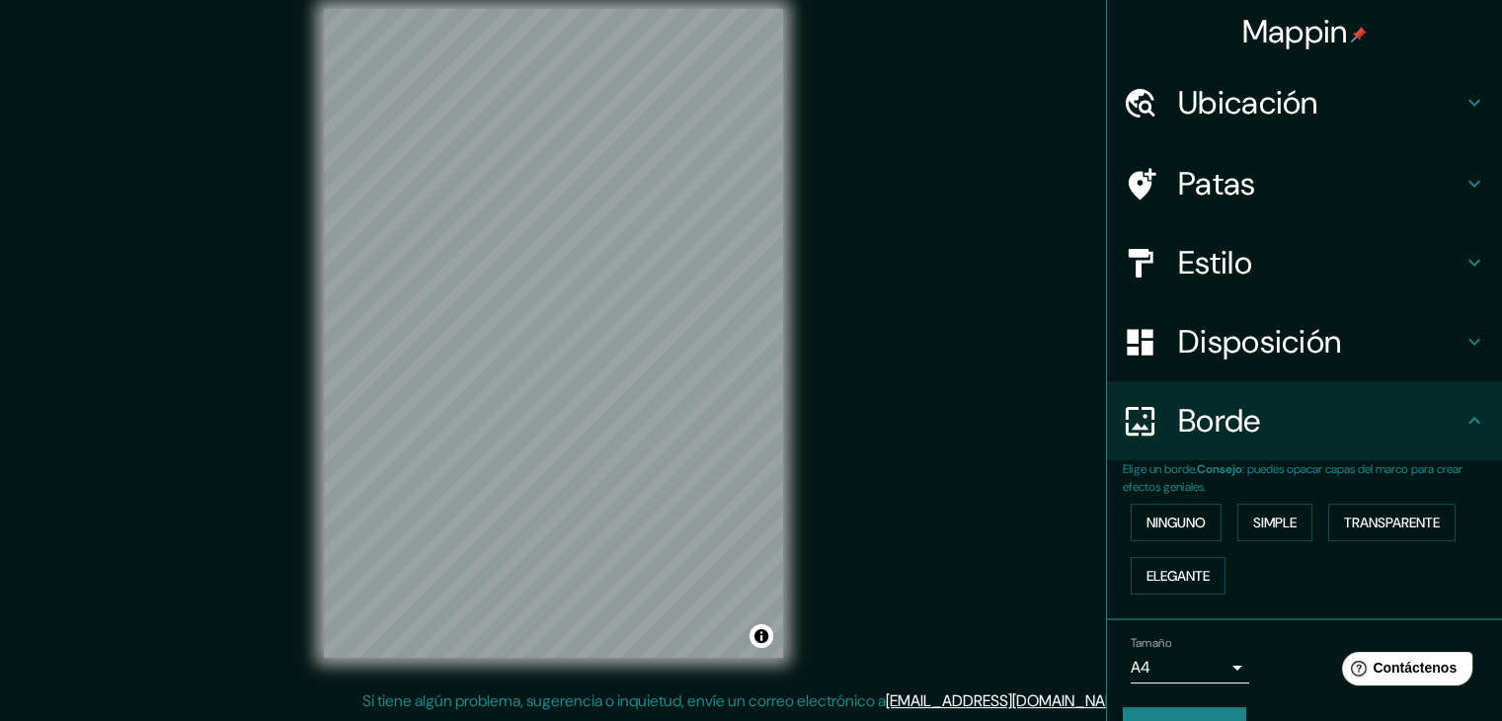
scroll to position [0, 0]
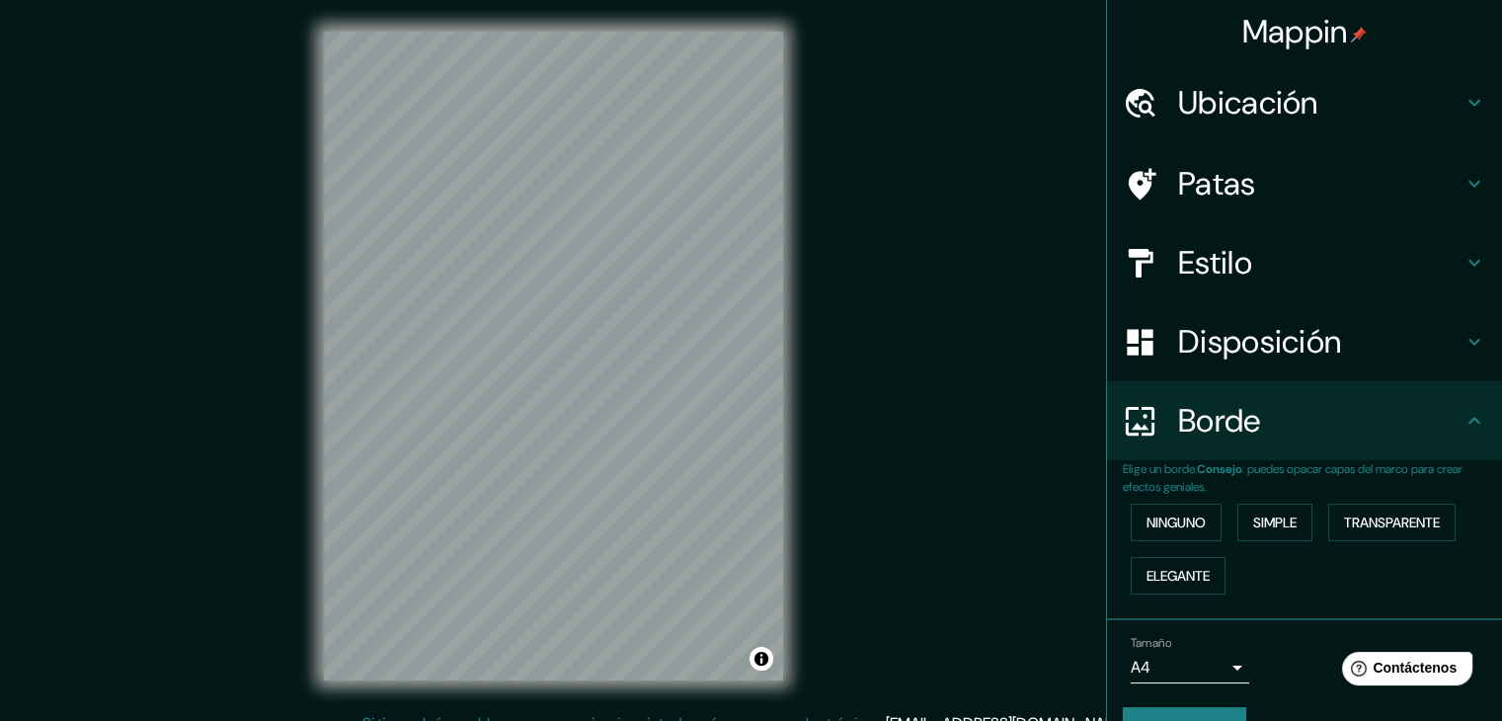
click at [1270, 49] on font "Mappin" at bounding box center [1295, 31] width 106 height 41
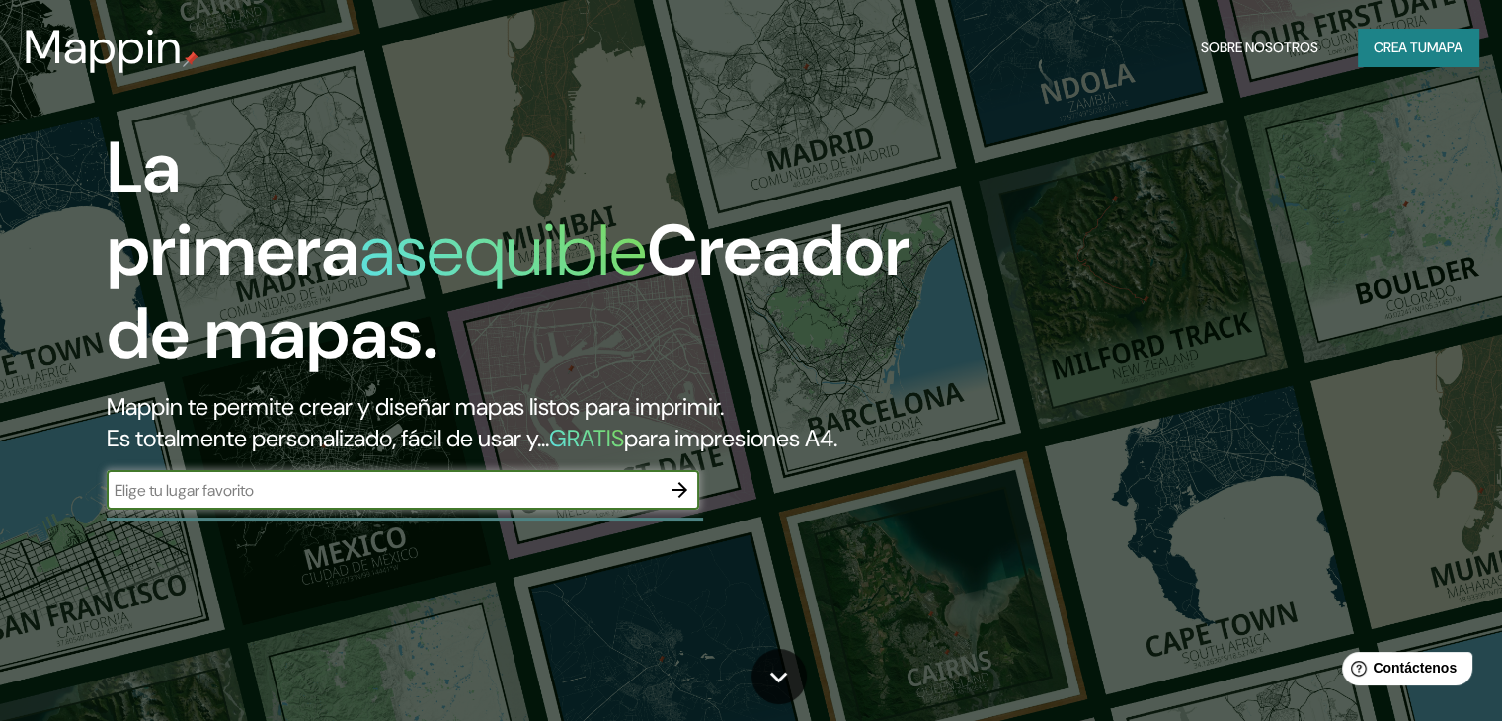
click at [612, 502] on input "text" at bounding box center [383, 490] width 553 height 23
type input "[GEOGRAPHIC_DATA]"
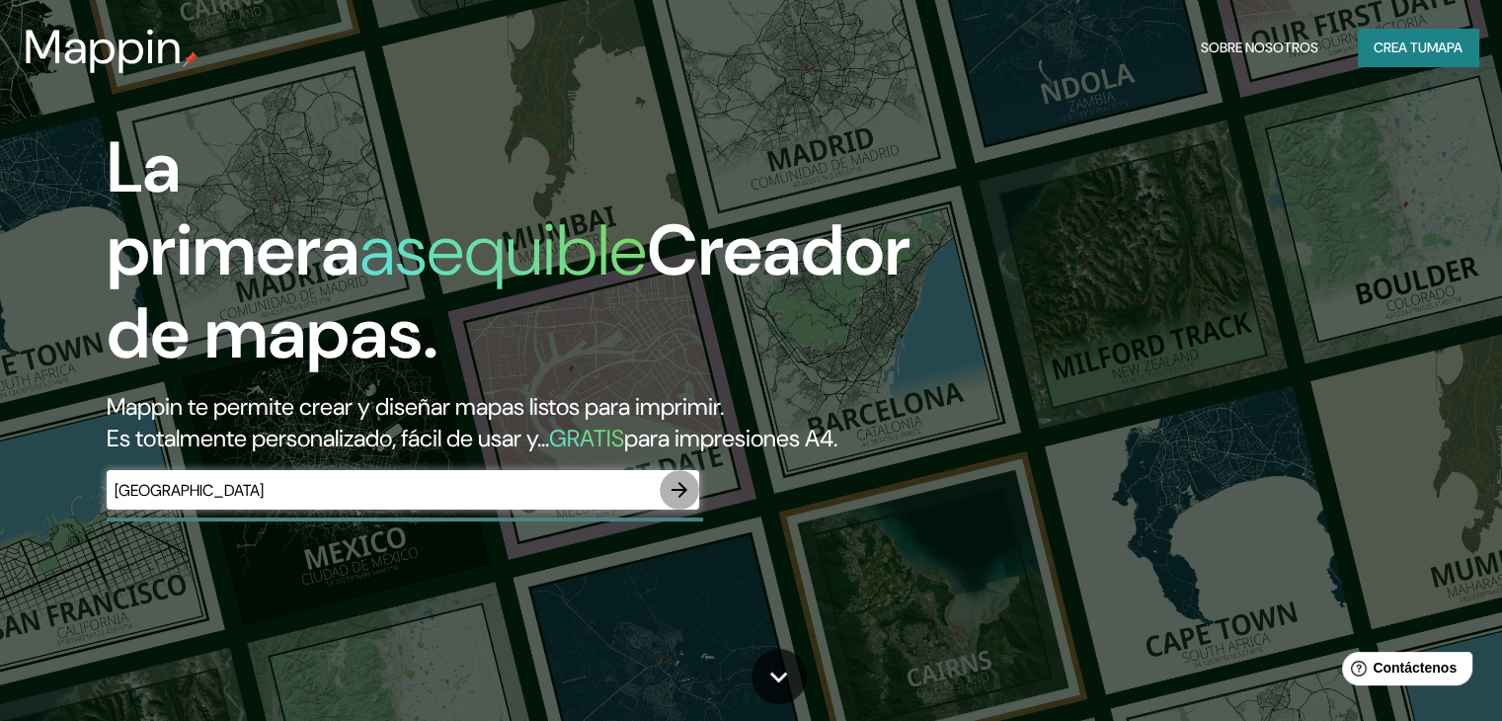
click at [688, 502] on icon "button" at bounding box center [679, 490] width 24 height 24
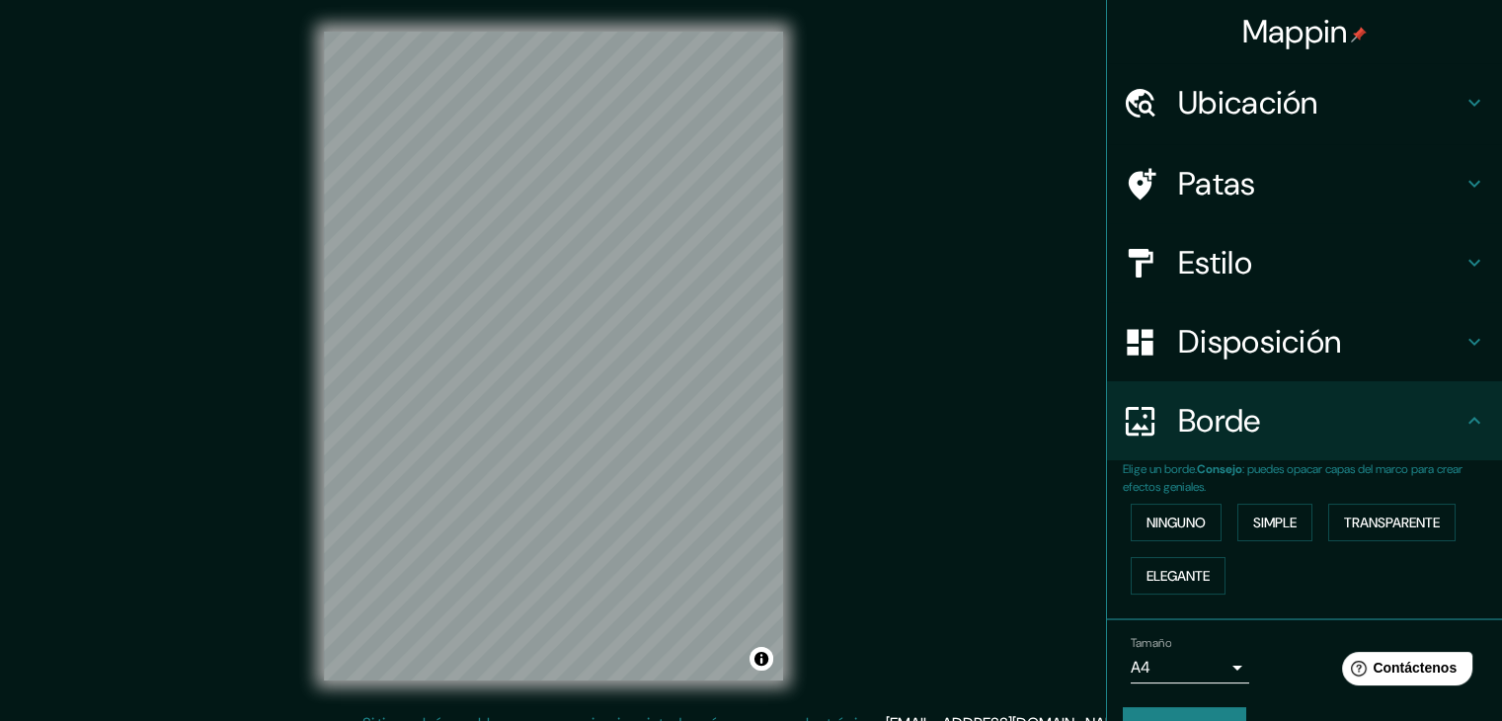
click at [1251, 99] on font "Ubicación" at bounding box center [1248, 102] width 140 height 41
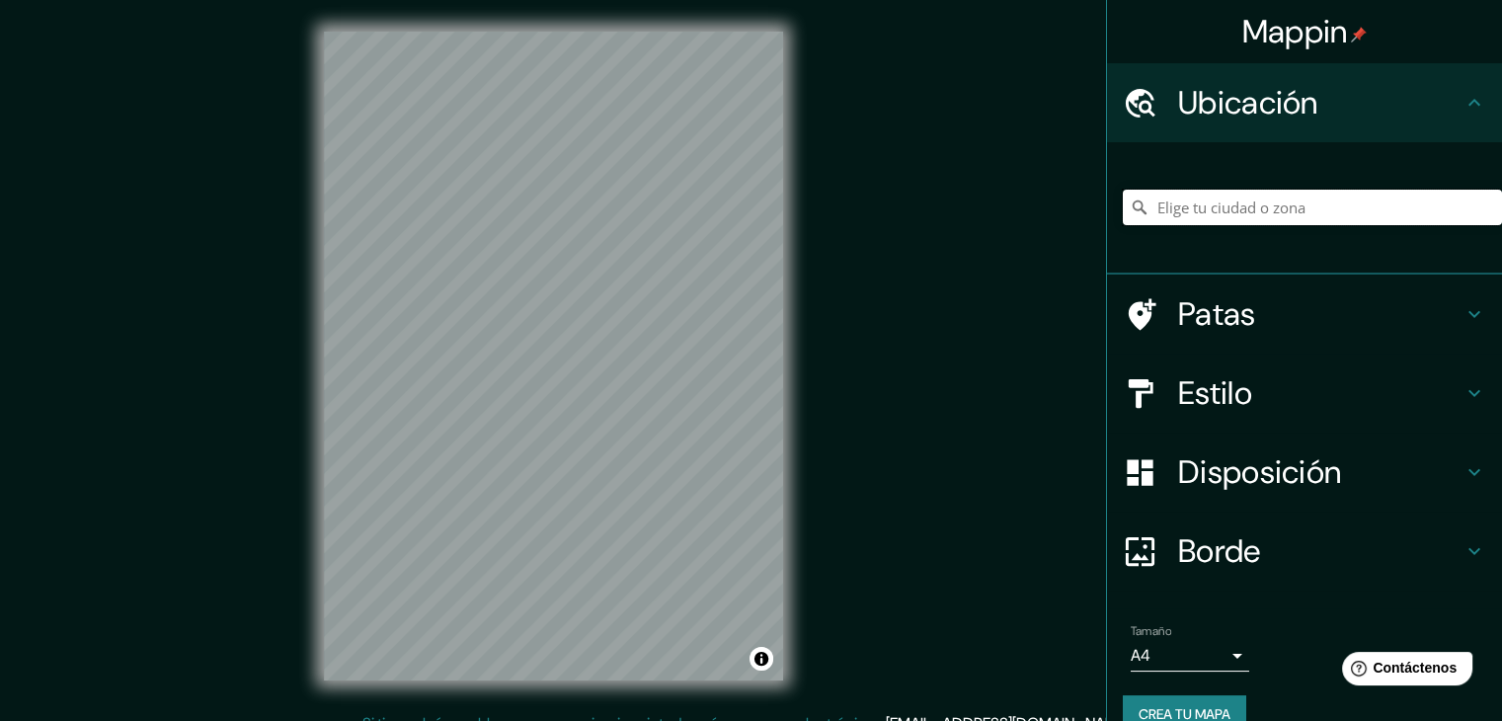
click at [1286, 217] on input "Elige tu ciudad o zona" at bounding box center [1312, 208] width 379 height 36
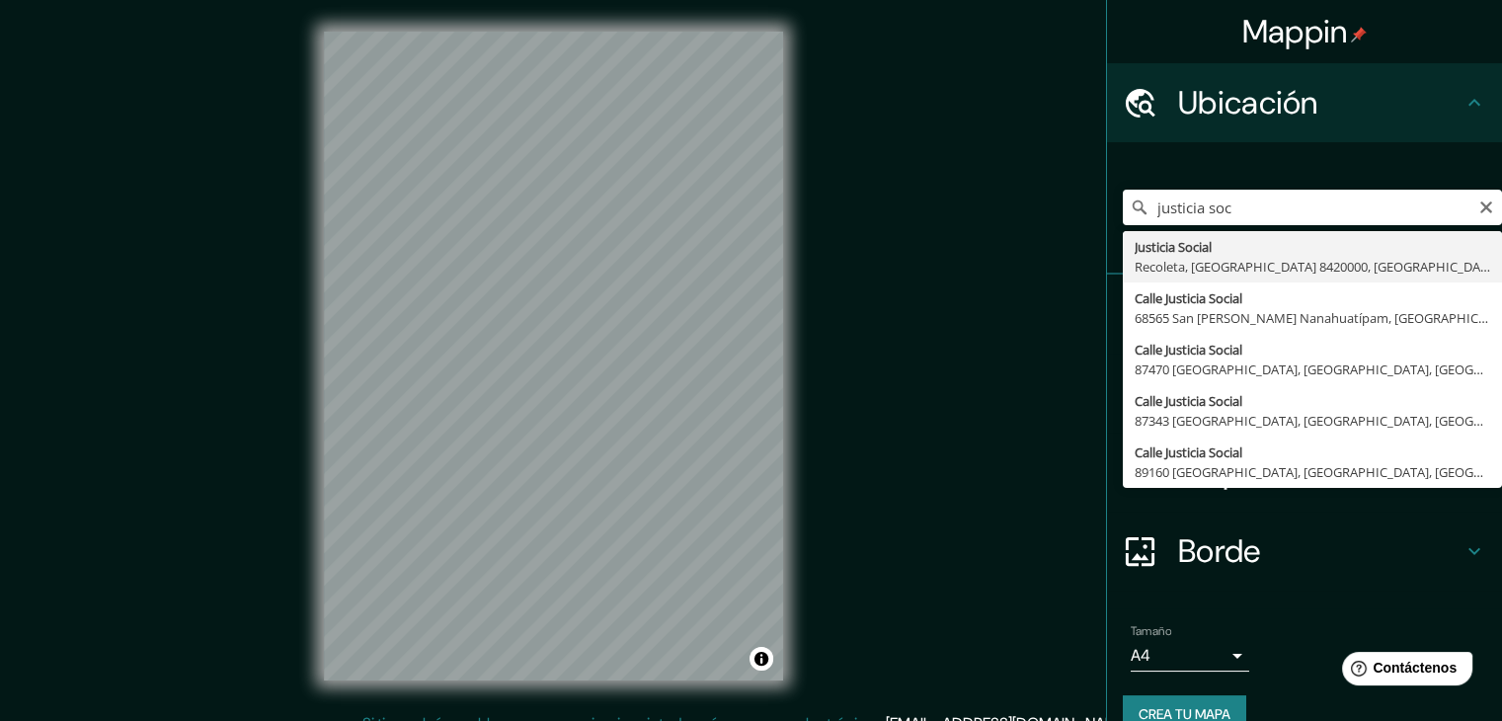
type input "Justicia Social, Recoleta, [GEOGRAPHIC_DATA] 8420000, [GEOGRAPHIC_DATA]"
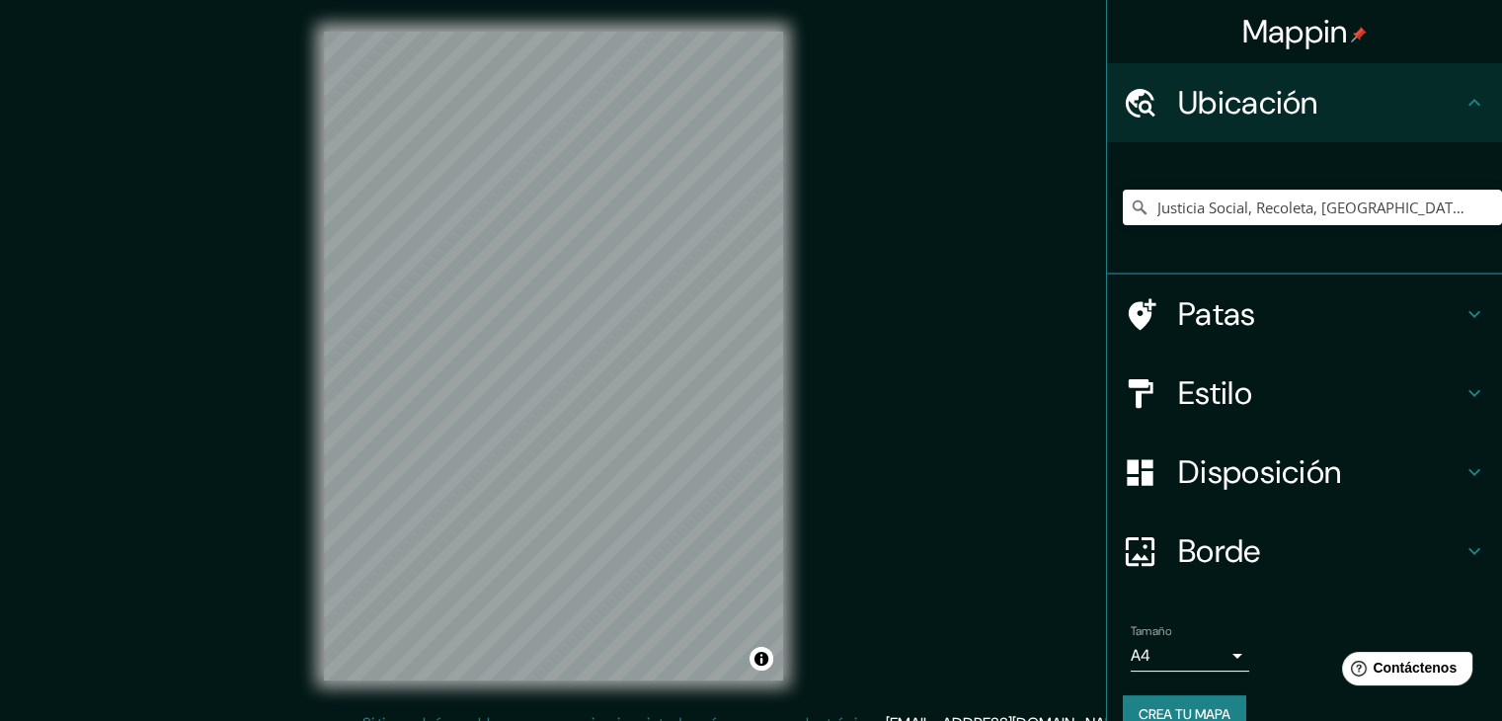
click at [803, 463] on div "© Mapbox © OpenStreetMap Improve this map" at bounding box center [553, 356] width 522 height 712
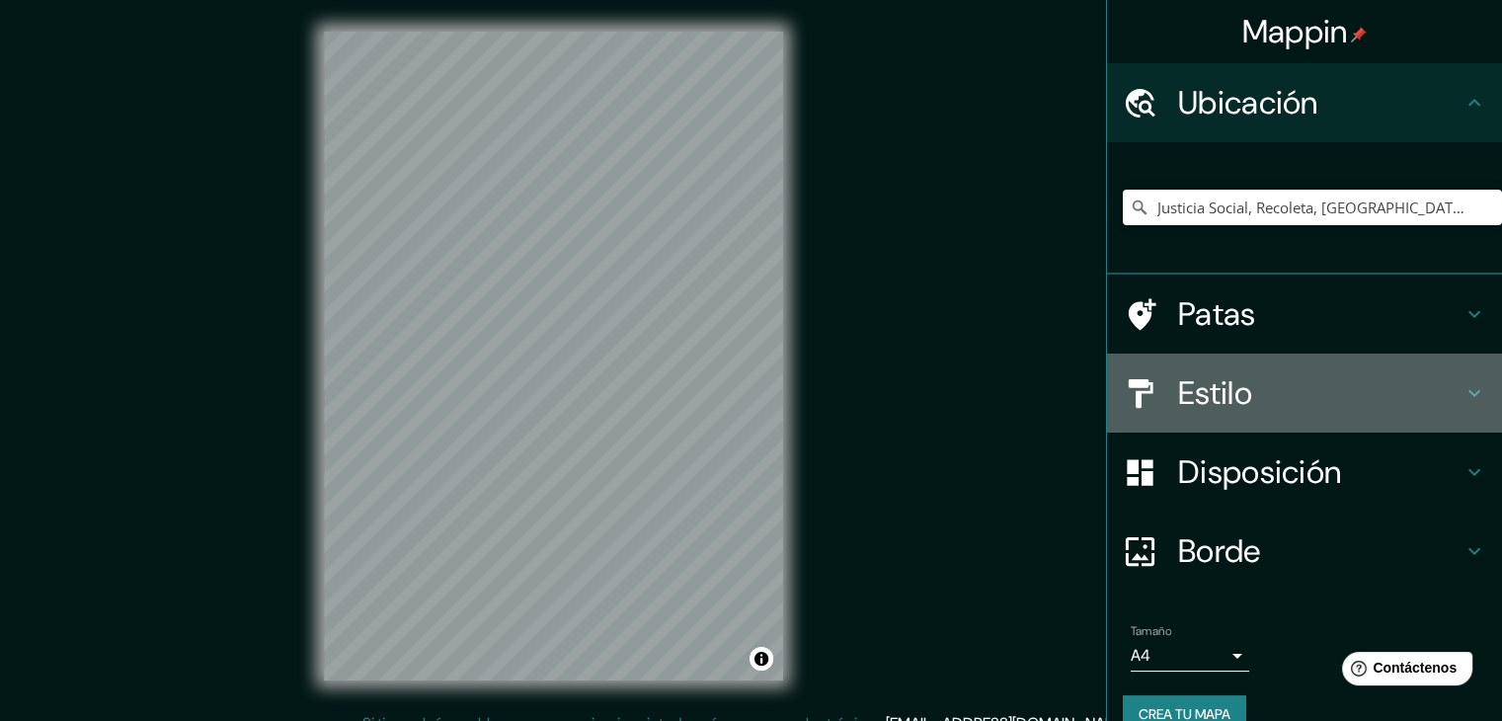
click at [1235, 404] on font "Estilo" at bounding box center [1215, 392] width 74 height 41
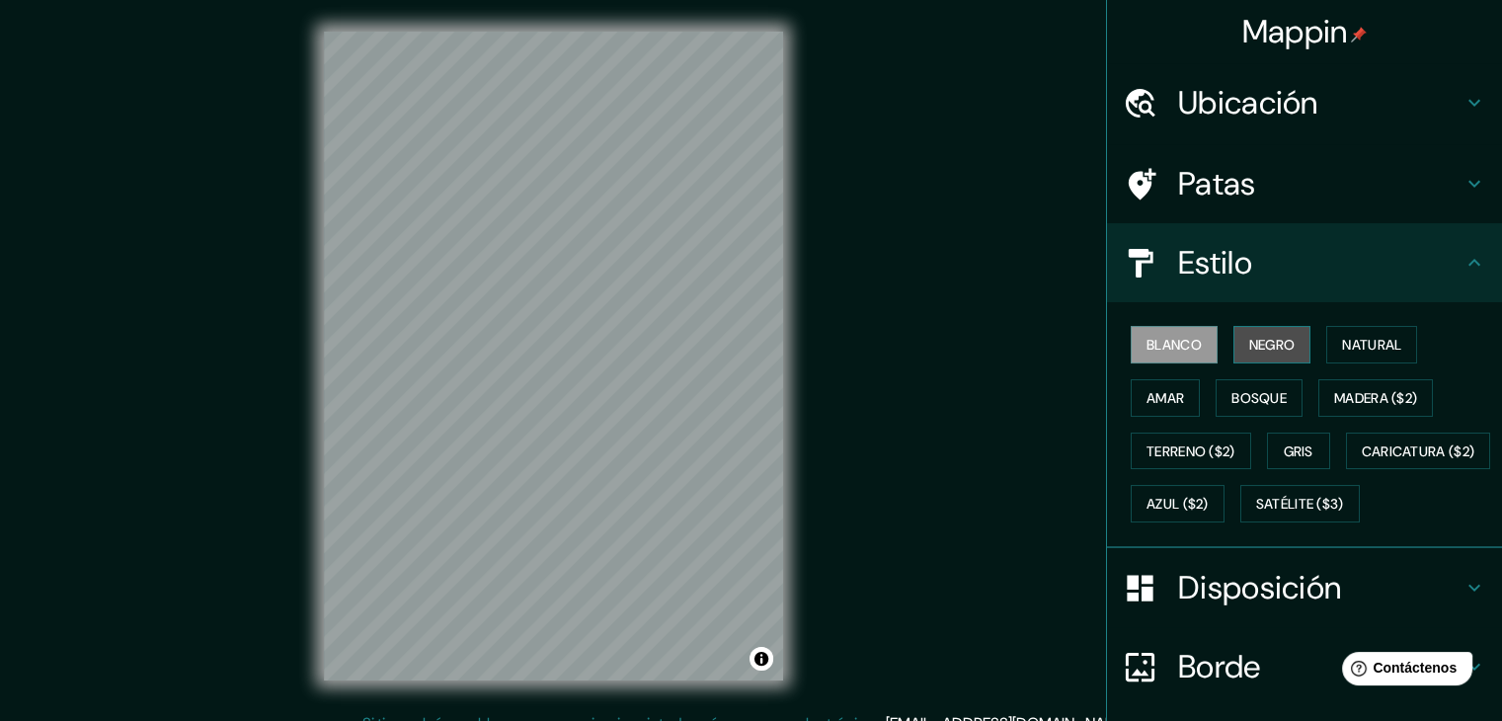
click at [1249, 338] on font "Negro" at bounding box center [1272, 345] width 46 height 18
click at [1206, 349] on div "Blanco Negro Natural Amar Bosque Madera ($2) Terreno ($2) Gris Caricatura ($2) …" at bounding box center [1312, 424] width 379 height 212
click at [1181, 345] on font "Blanco" at bounding box center [1173, 345] width 55 height 18
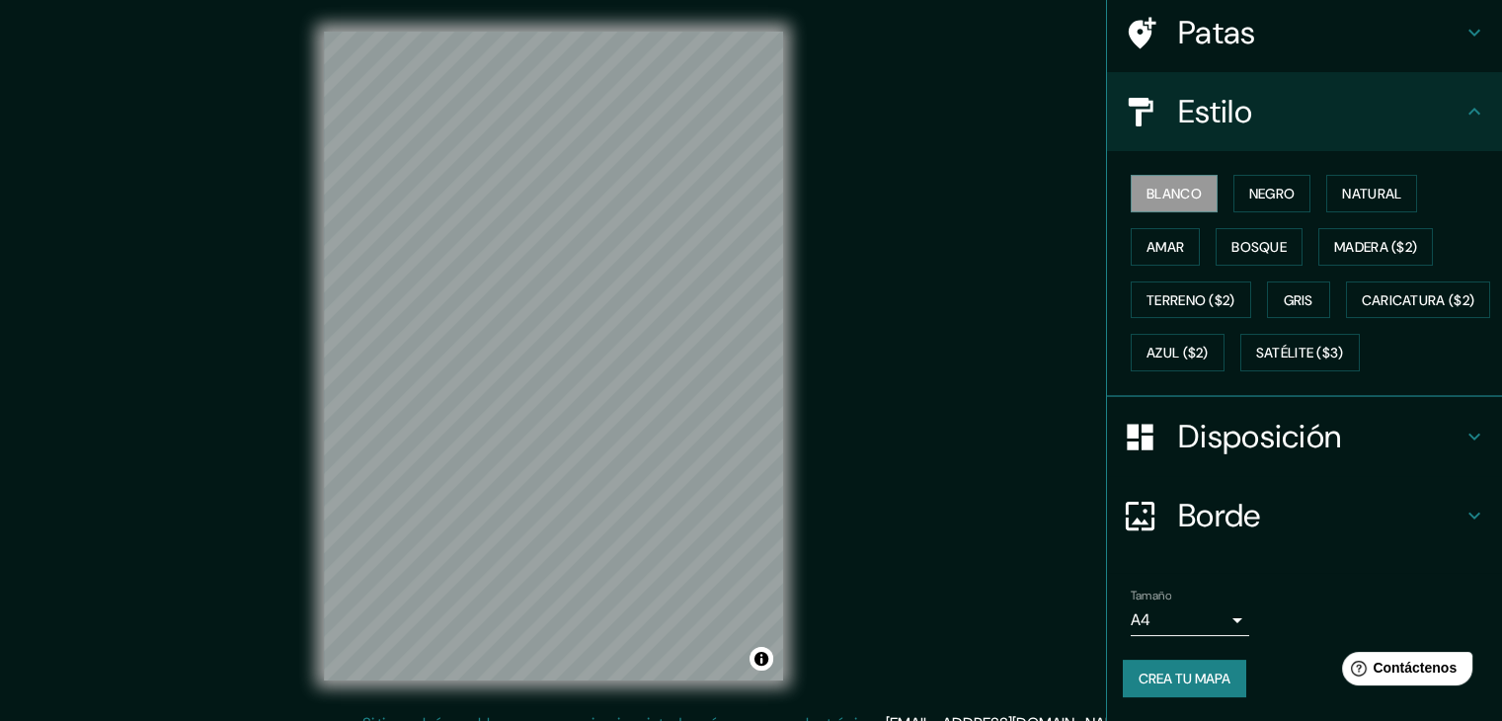
click at [1245, 459] on div "Disposición" at bounding box center [1304, 436] width 395 height 79
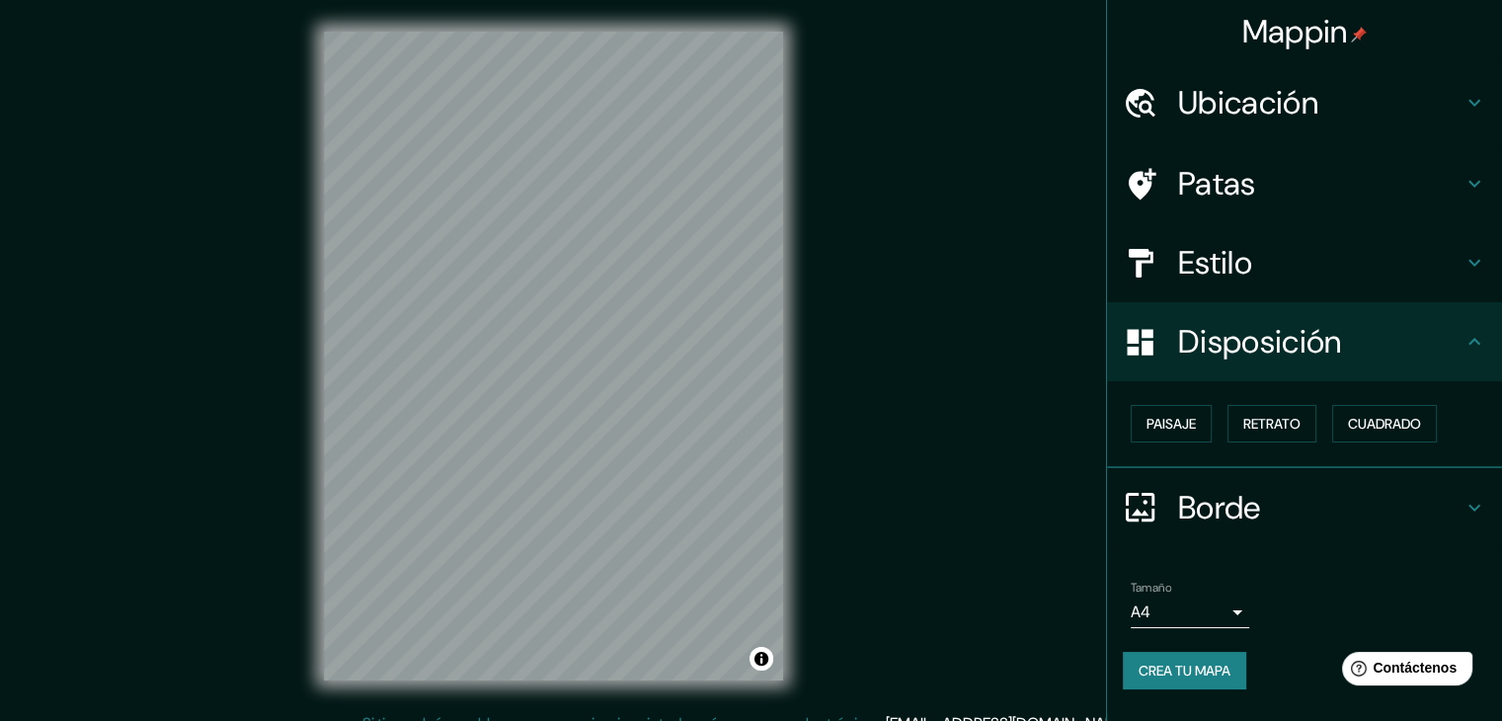
click at [1280, 500] on h4 "Borde" at bounding box center [1320, 507] width 284 height 39
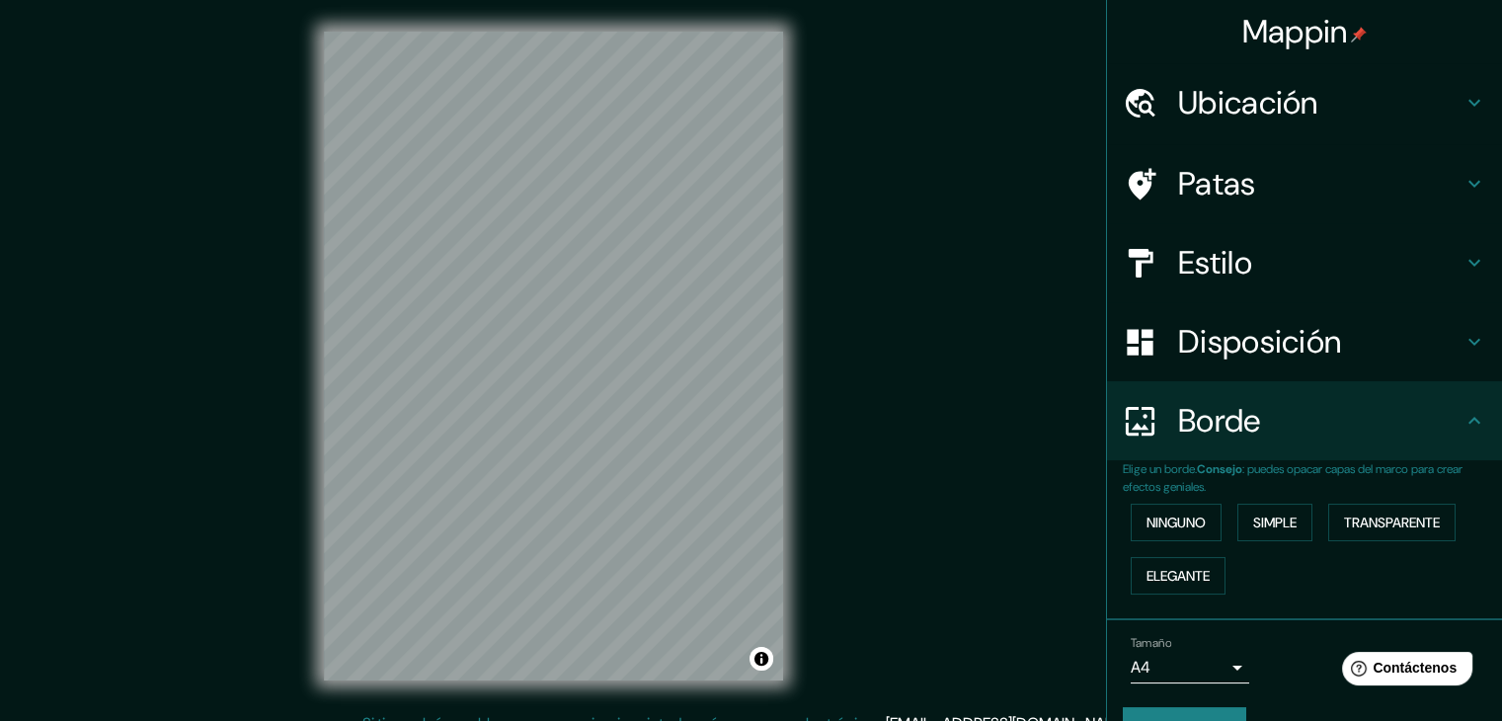
scroll to position [43, 0]
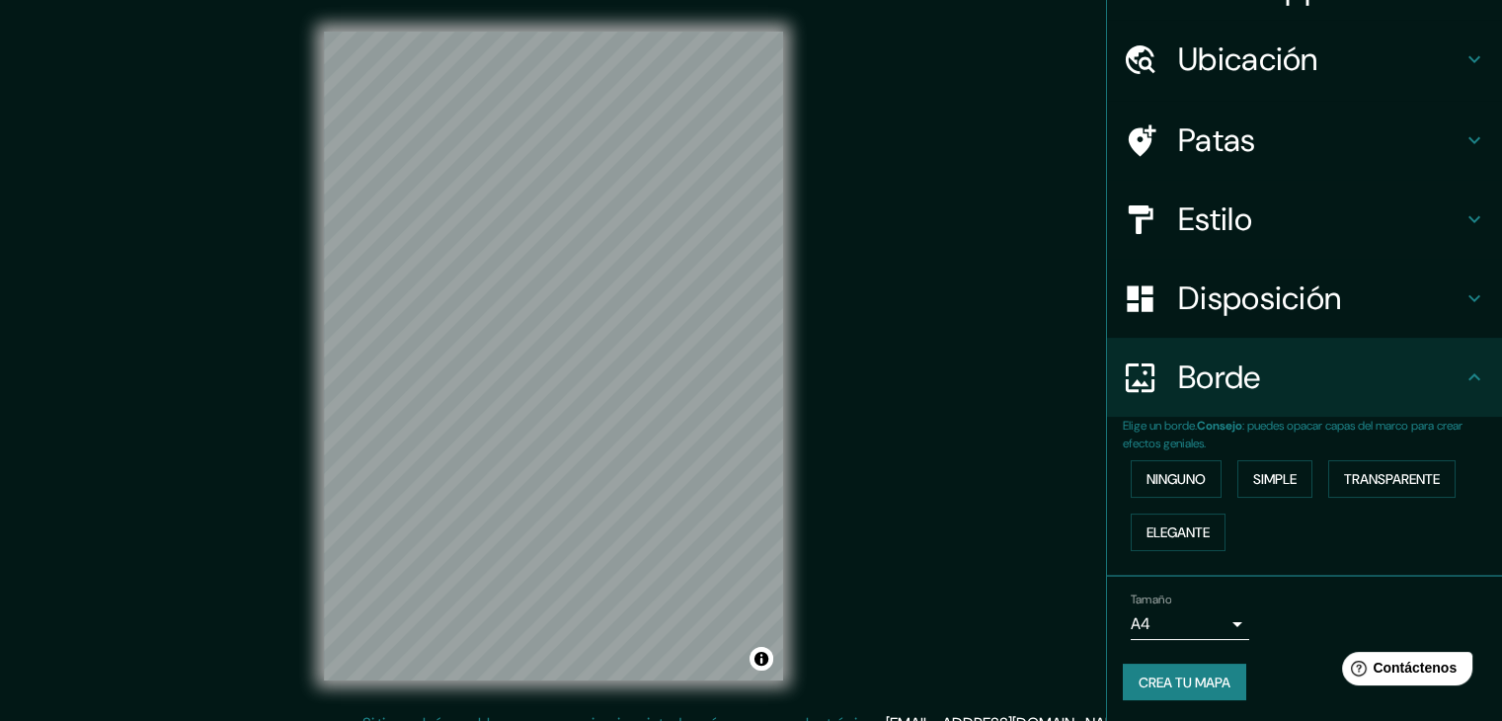
click at [1182, 682] on font "Crea tu mapa" at bounding box center [1184, 682] width 92 height 18
click at [1188, 680] on font "Crea tu mapa" at bounding box center [1184, 682] width 92 height 18
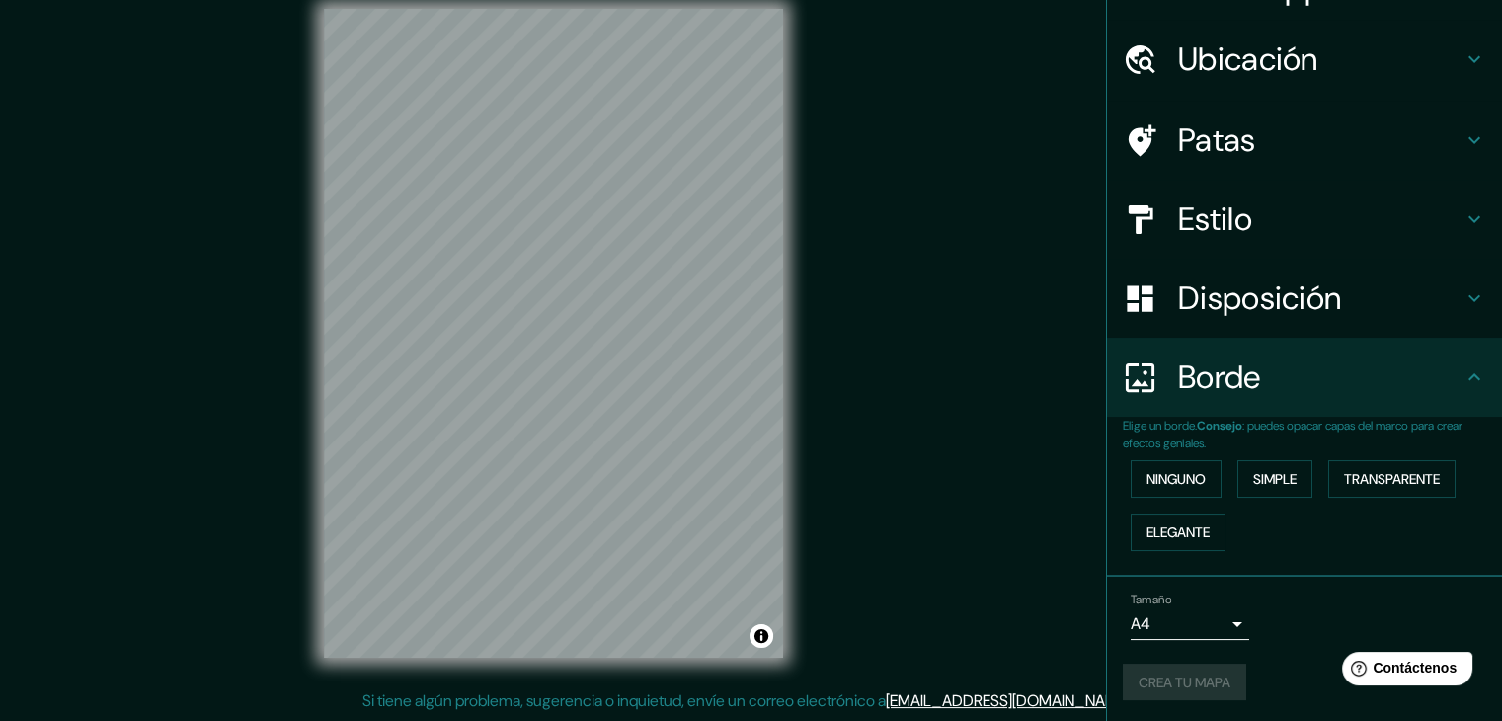
click at [1171, 676] on div "Crea tu mapa" at bounding box center [1304, 683] width 363 height 38
click at [1165, 687] on div "Crea tu mapa" at bounding box center [1304, 683] width 363 height 38
click at [1164, 688] on div "Crea tu mapa" at bounding box center [1304, 683] width 363 height 38
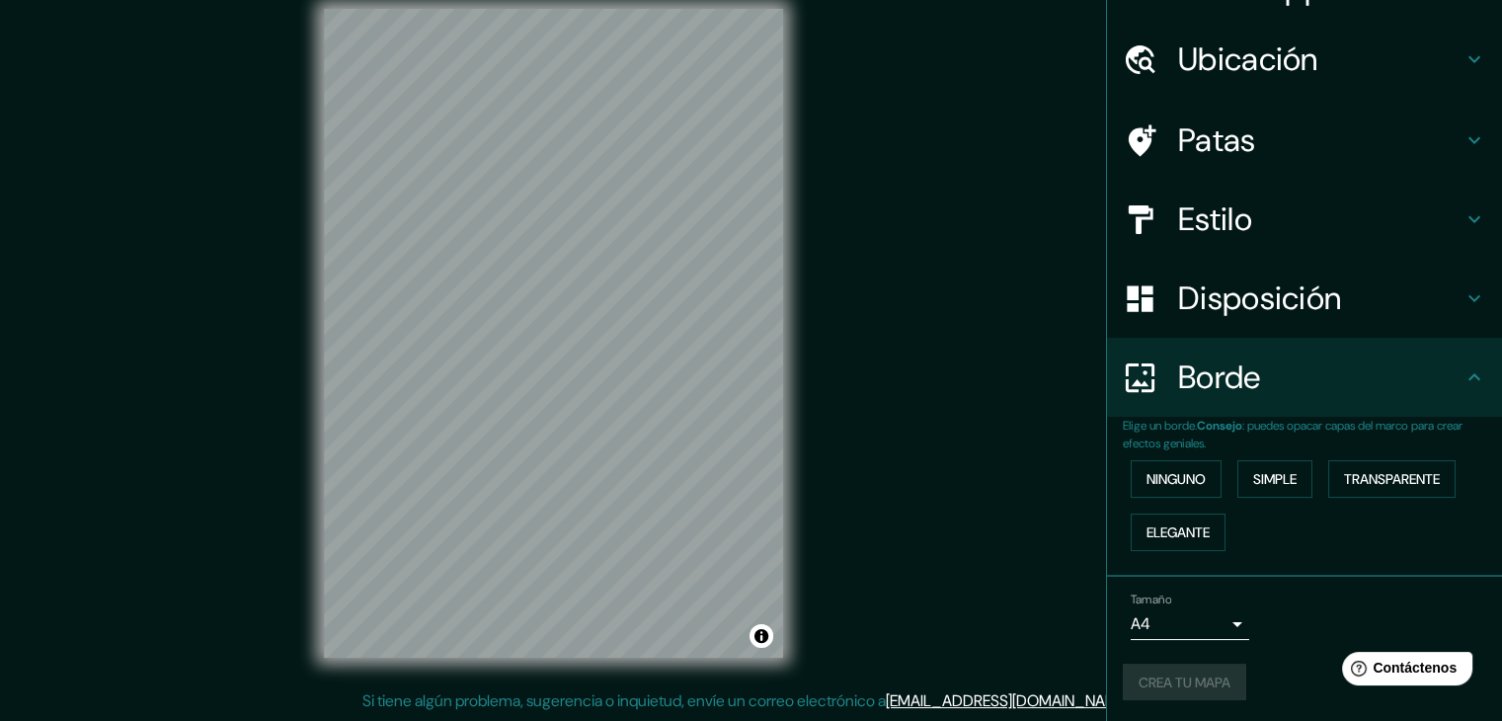
click at [1165, 687] on div "Crea tu mapa" at bounding box center [1304, 683] width 363 height 38
click at [1263, 277] on font "Disposición" at bounding box center [1259, 297] width 163 height 41
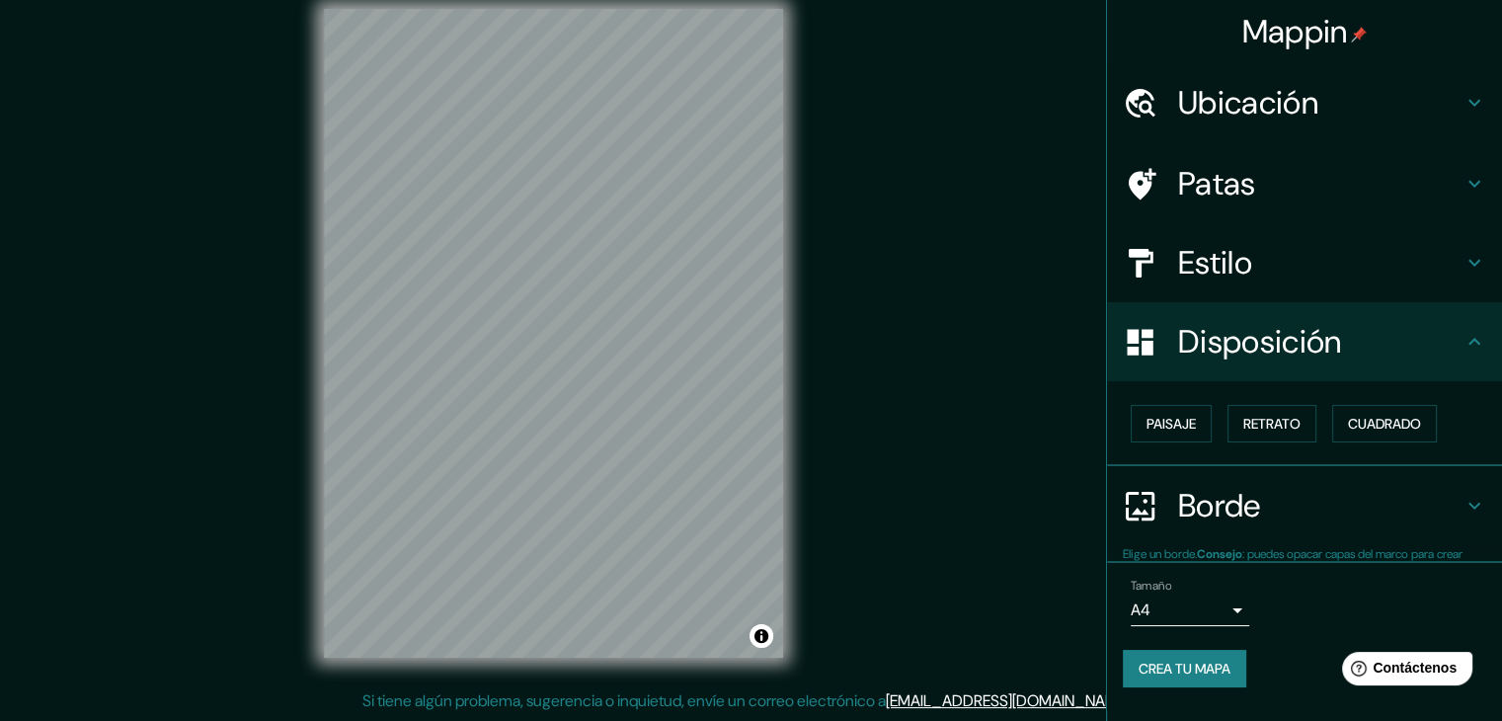
scroll to position [0, 0]
click at [1249, 269] on font "Estilo" at bounding box center [1215, 262] width 74 height 41
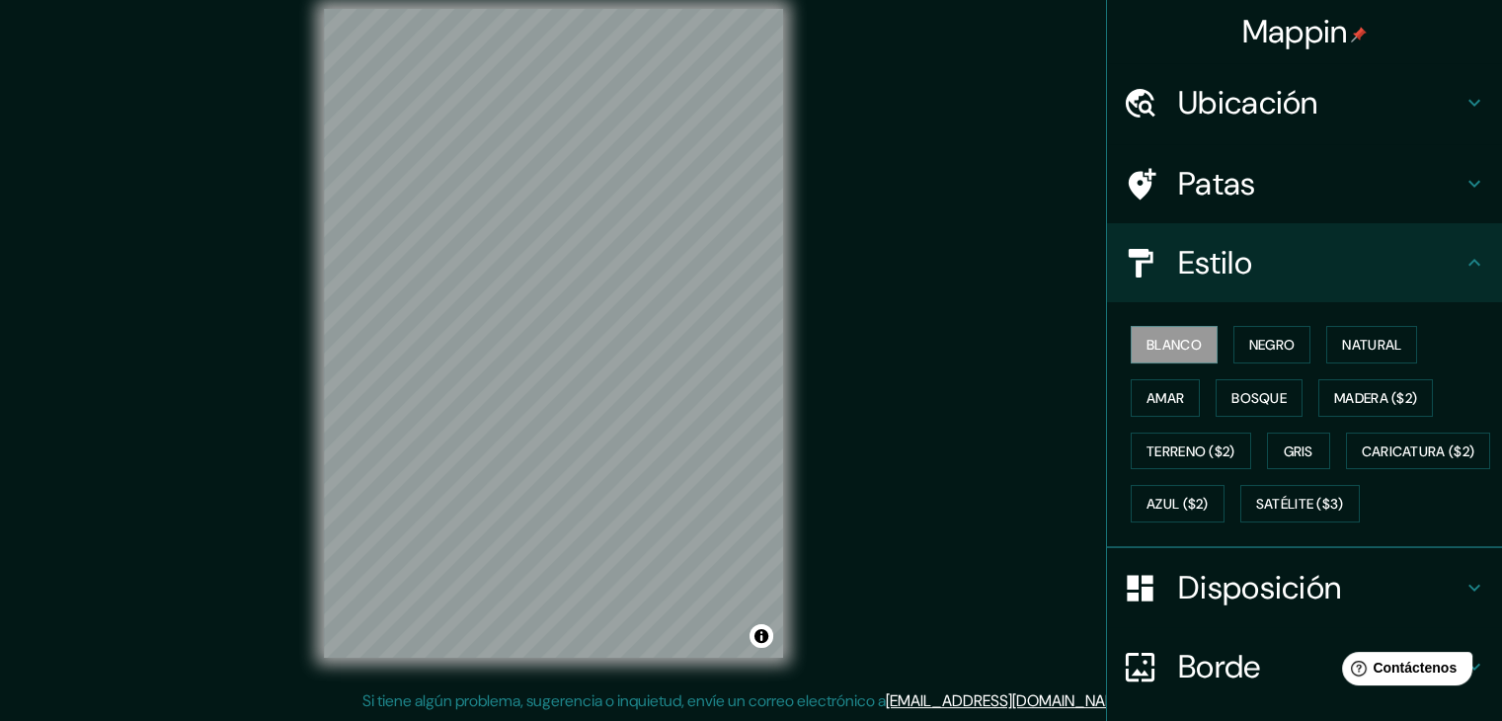
click at [1228, 324] on div "Blanco Negro Natural Amar Bosque Madera ($2) Terreno ($2) Gris Caricatura ($2) …" at bounding box center [1312, 424] width 379 height 212
click at [1235, 352] on button "Negro" at bounding box center [1272, 345] width 78 height 38
